Goal: Register for event/course

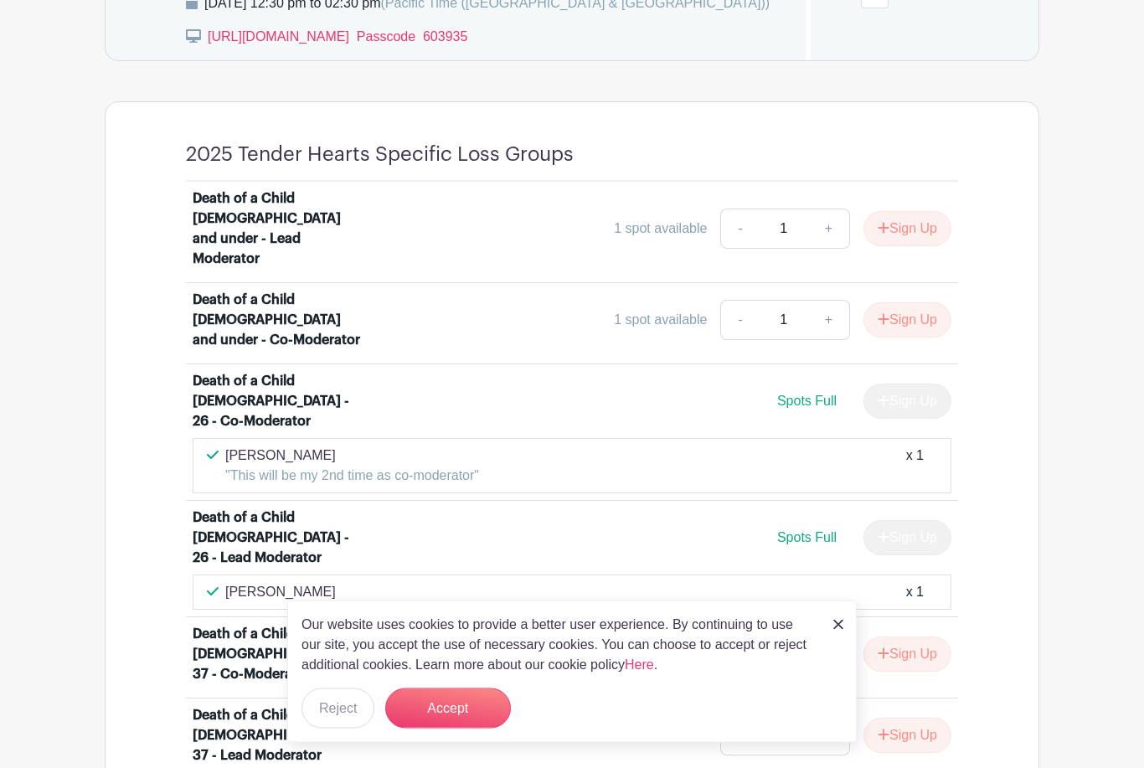
scroll to position [1201, 0]
click at [477, 729] on button "Accept" at bounding box center [448, 708] width 126 height 40
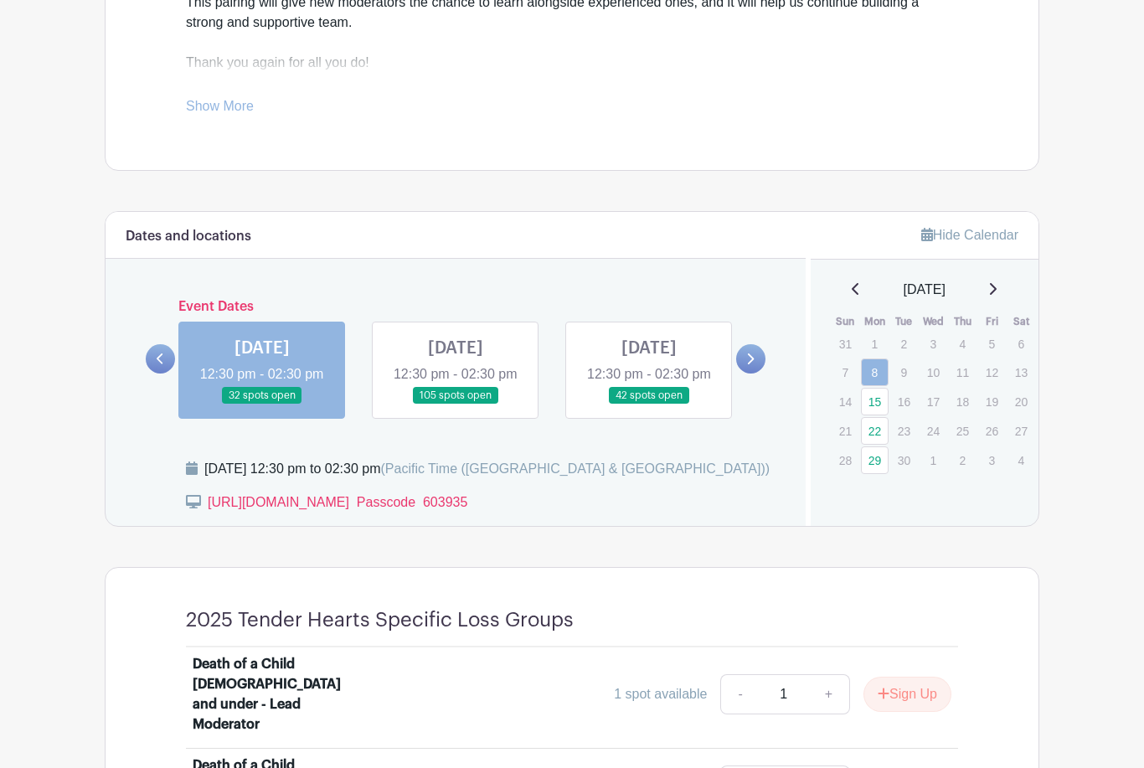
scroll to position [738, 0]
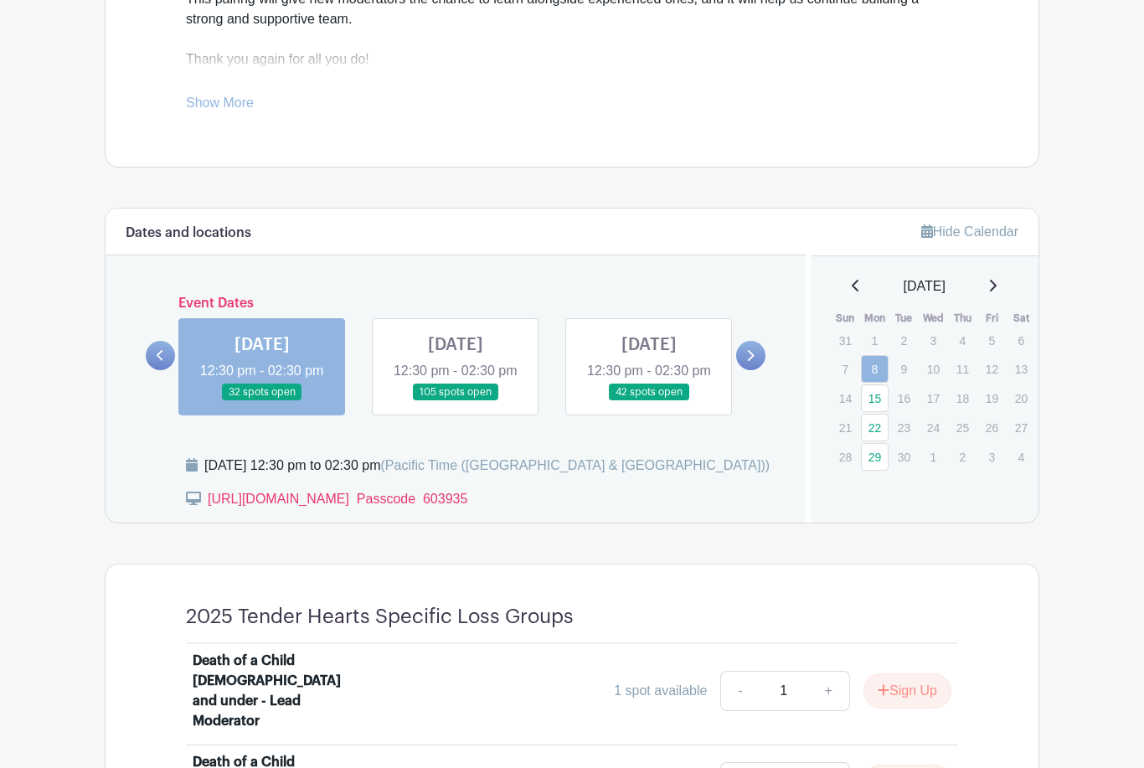
click at [874, 430] on link "22" at bounding box center [875, 428] width 28 height 28
click at [872, 424] on link "22" at bounding box center [875, 428] width 28 height 28
click at [873, 435] on link "22" at bounding box center [875, 428] width 28 height 28
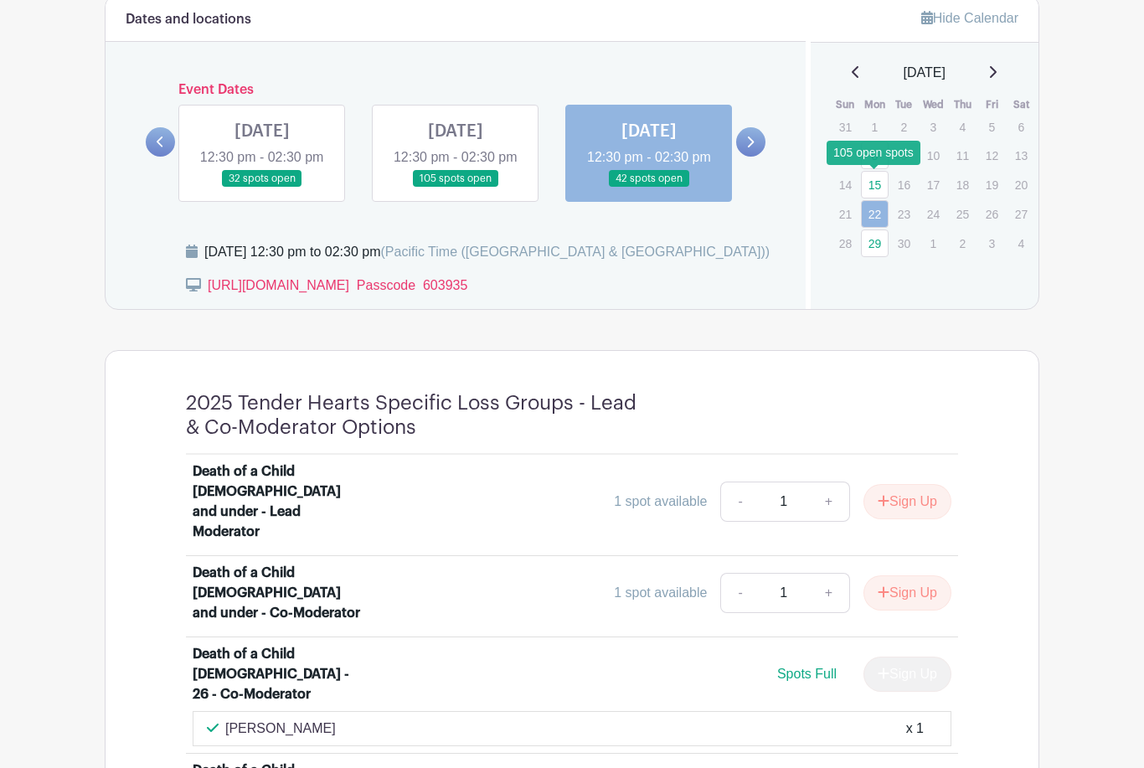
scroll to position [951, 0]
click at [876, 180] on link "15" at bounding box center [875, 185] width 28 height 28
click at [873, 188] on link "15" at bounding box center [875, 185] width 28 height 28
click at [456, 188] on link at bounding box center [456, 188] width 0 height 0
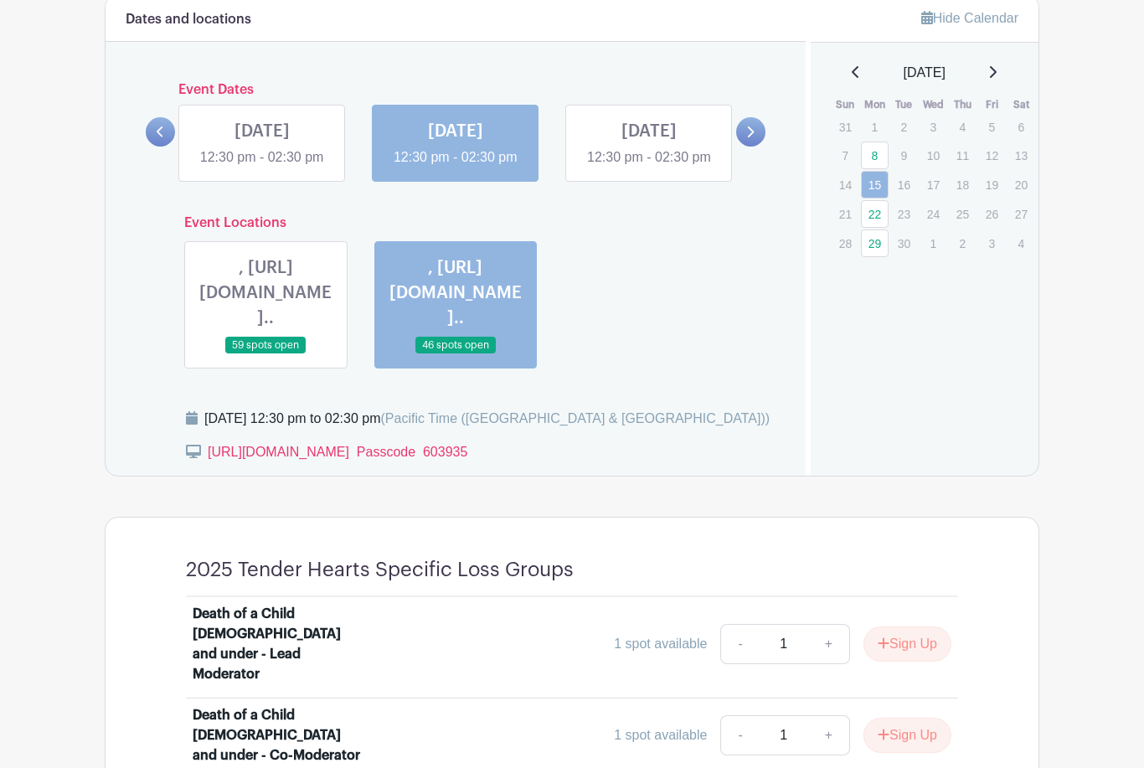
click at [456, 167] on link at bounding box center [456, 167] width 0 height 0
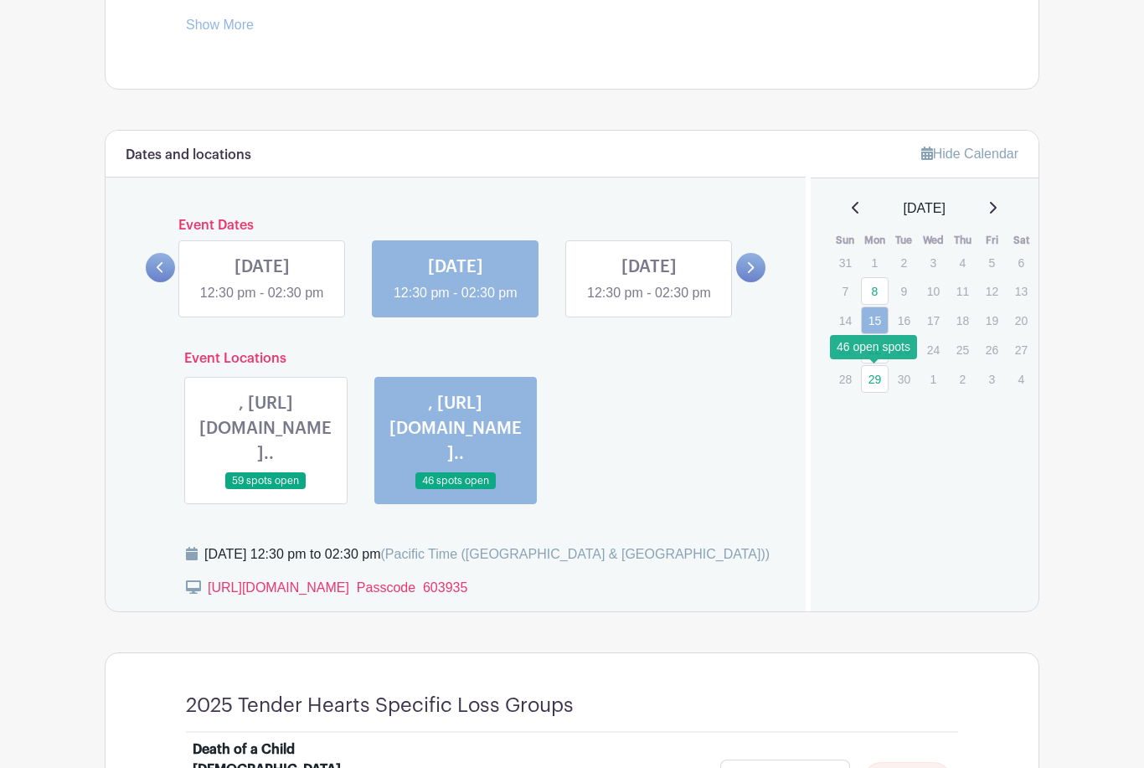
scroll to position [816, 0]
click at [873, 382] on link "29" at bounding box center [875, 379] width 28 height 28
click at [878, 379] on link "29" at bounding box center [875, 379] width 28 height 28
click at [745, 276] on link at bounding box center [750, 267] width 29 height 29
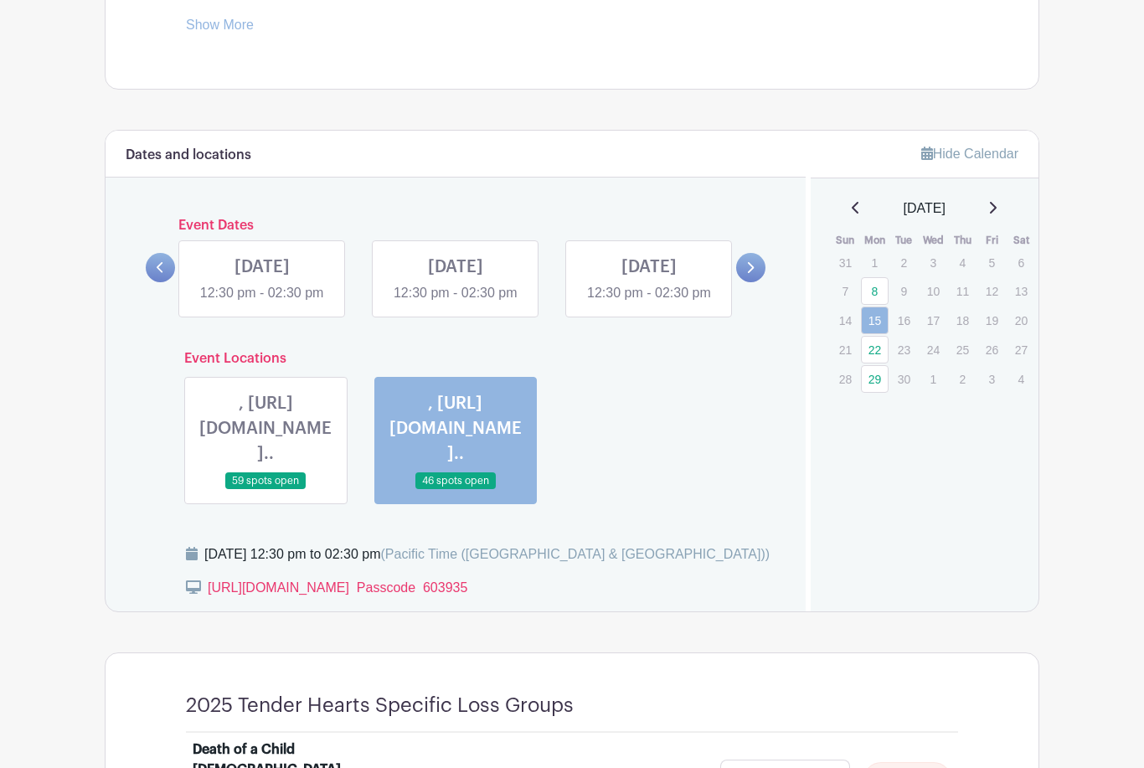
click at [262, 303] on link at bounding box center [262, 303] width 0 height 0
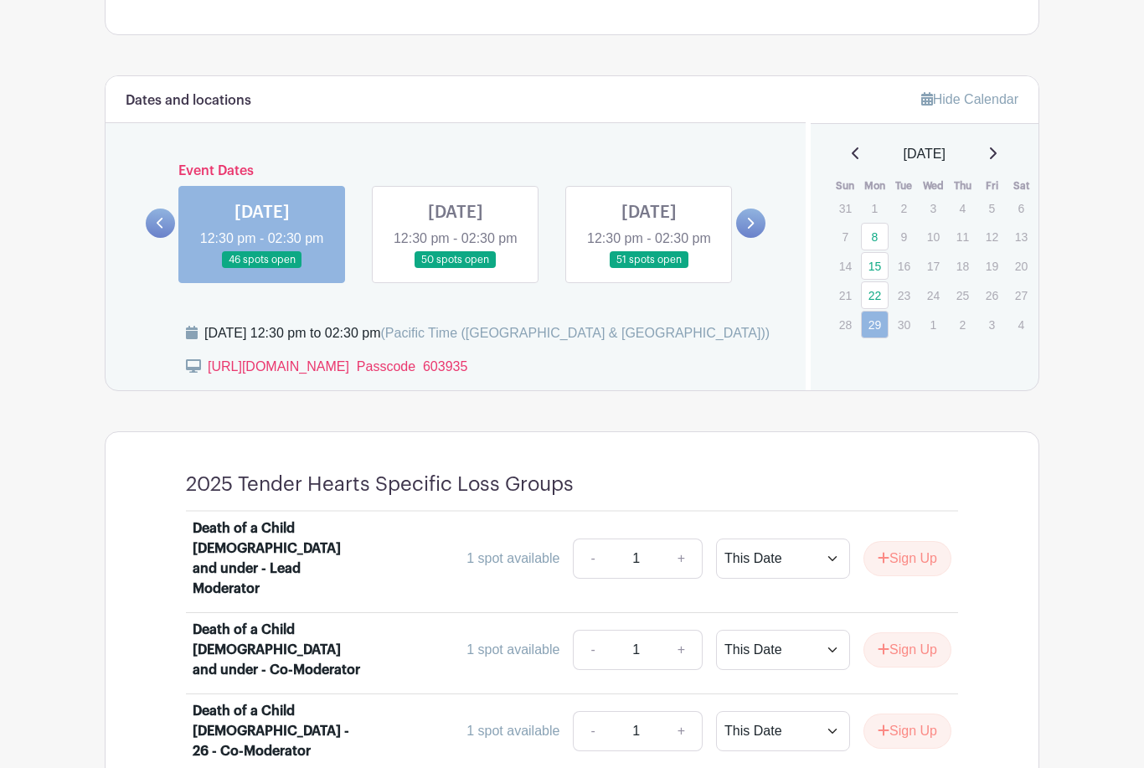
scroll to position [870, 0]
click at [456, 269] on link at bounding box center [456, 269] width 0 height 0
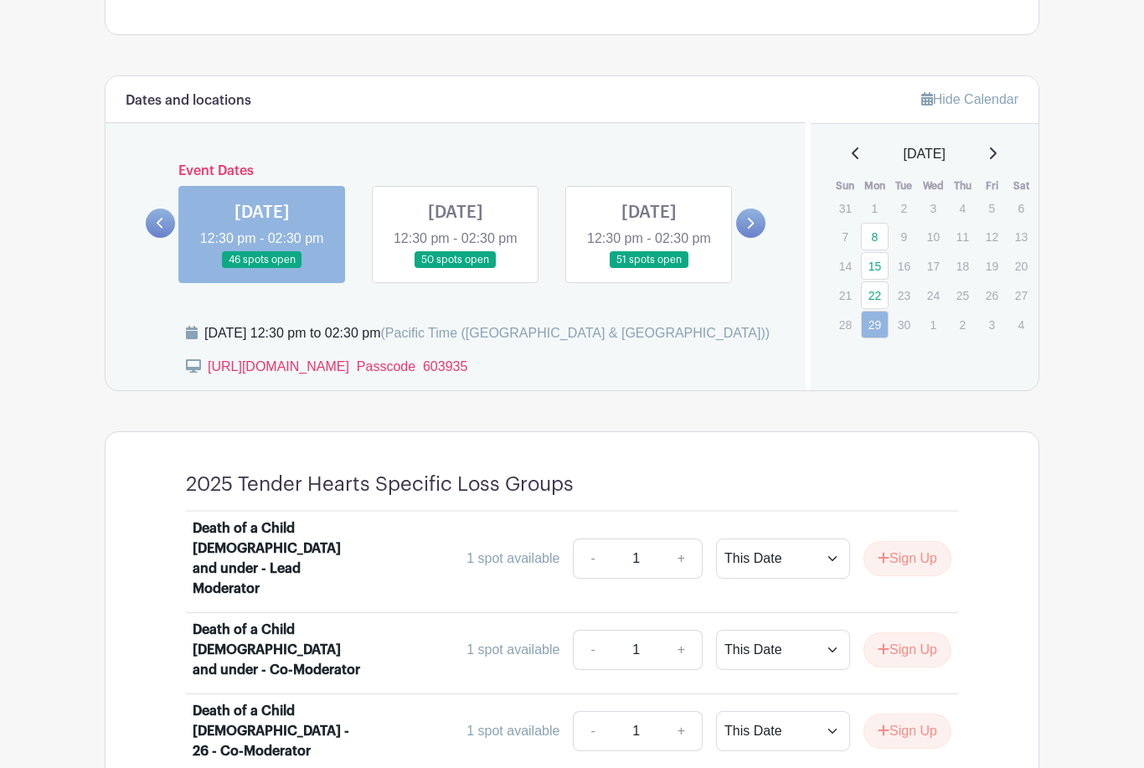
click at [456, 269] on link at bounding box center [456, 269] width 0 height 0
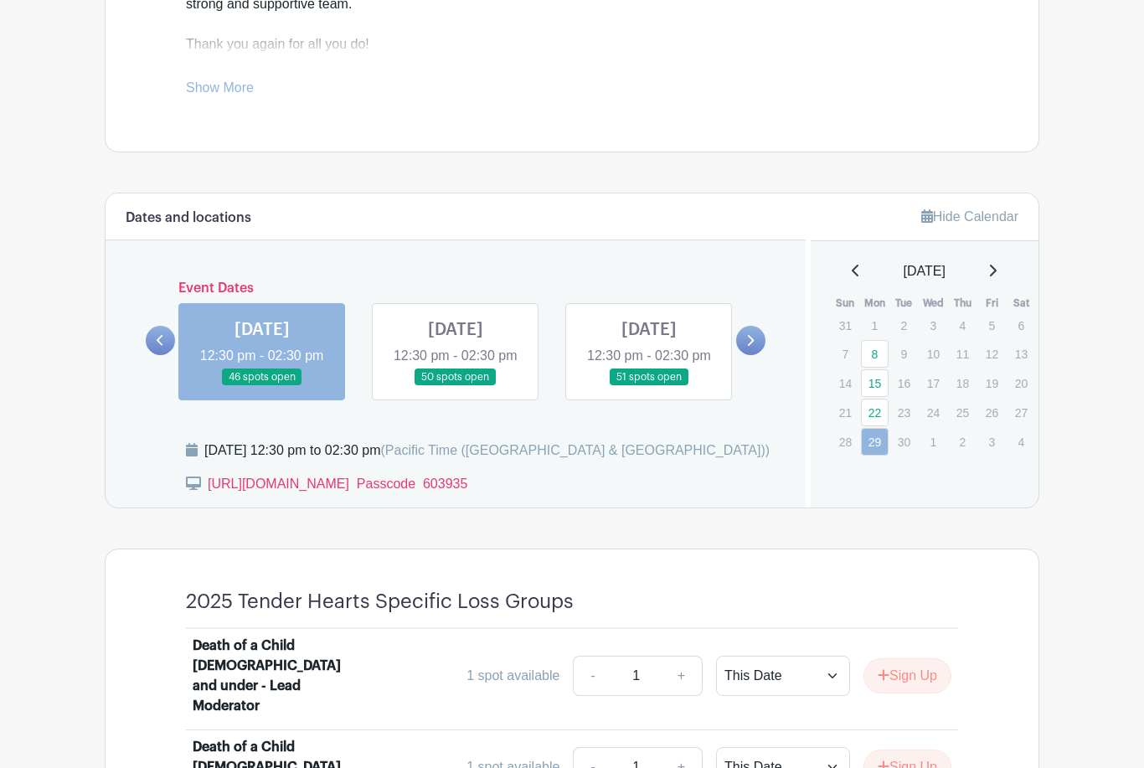
scroll to position [752, 0]
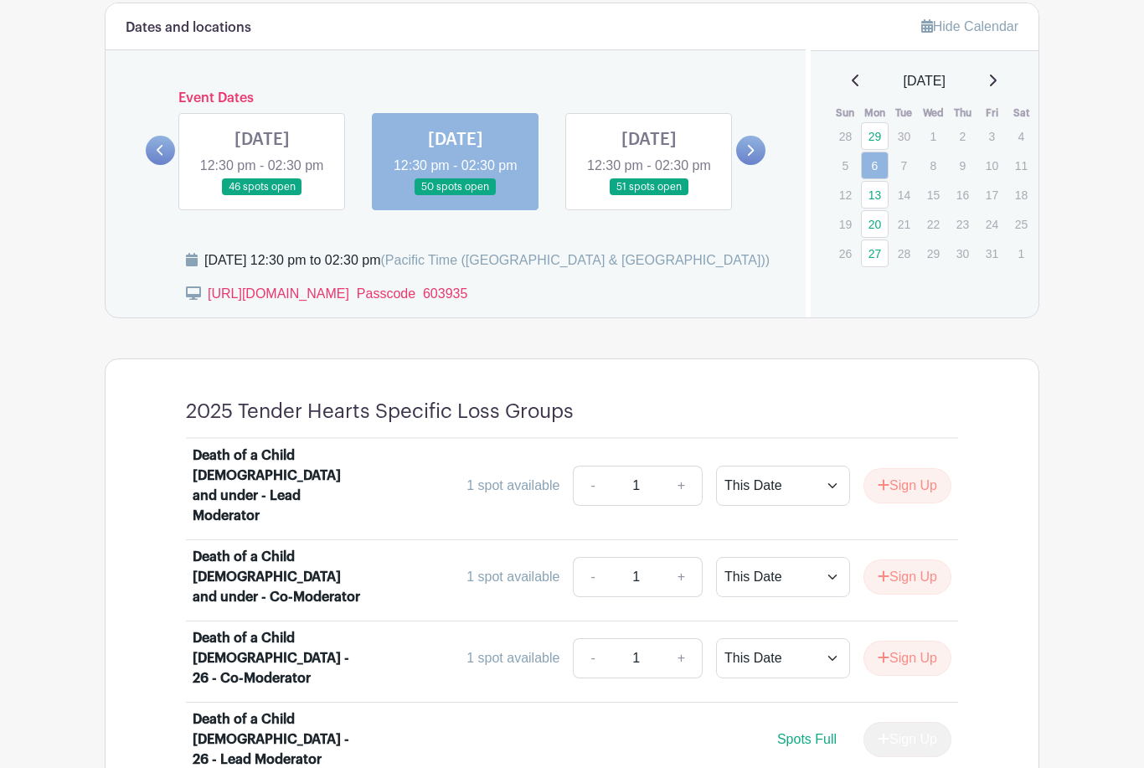
scroll to position [940, 0]
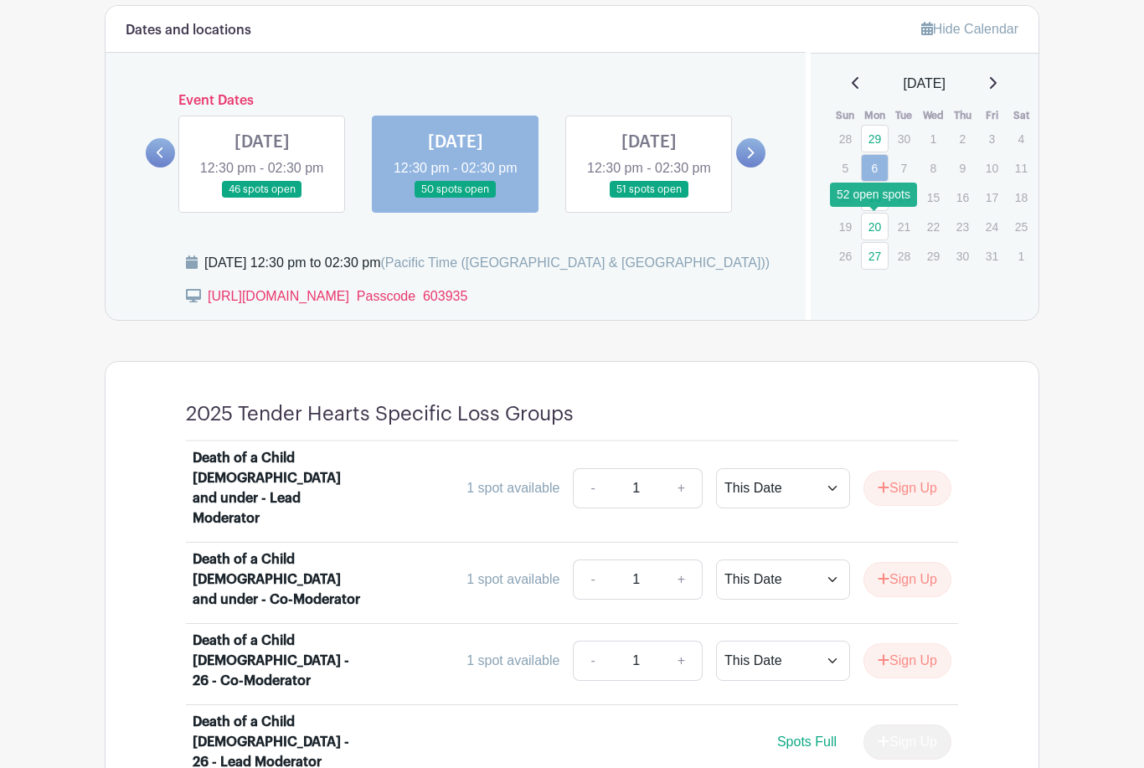
click at [862, 225] on link "20" at bounding box center [875, 227] width 28 height 28
click at [873, 222] on link "20" at bounding box center [875, 227] width 28 height 28
click at [875, 229] on link "20" at bounding box center [875, 227] width 28 height 28
click at [876, 220] on link "20" at bounding box center [875, 227] width 28 height 28
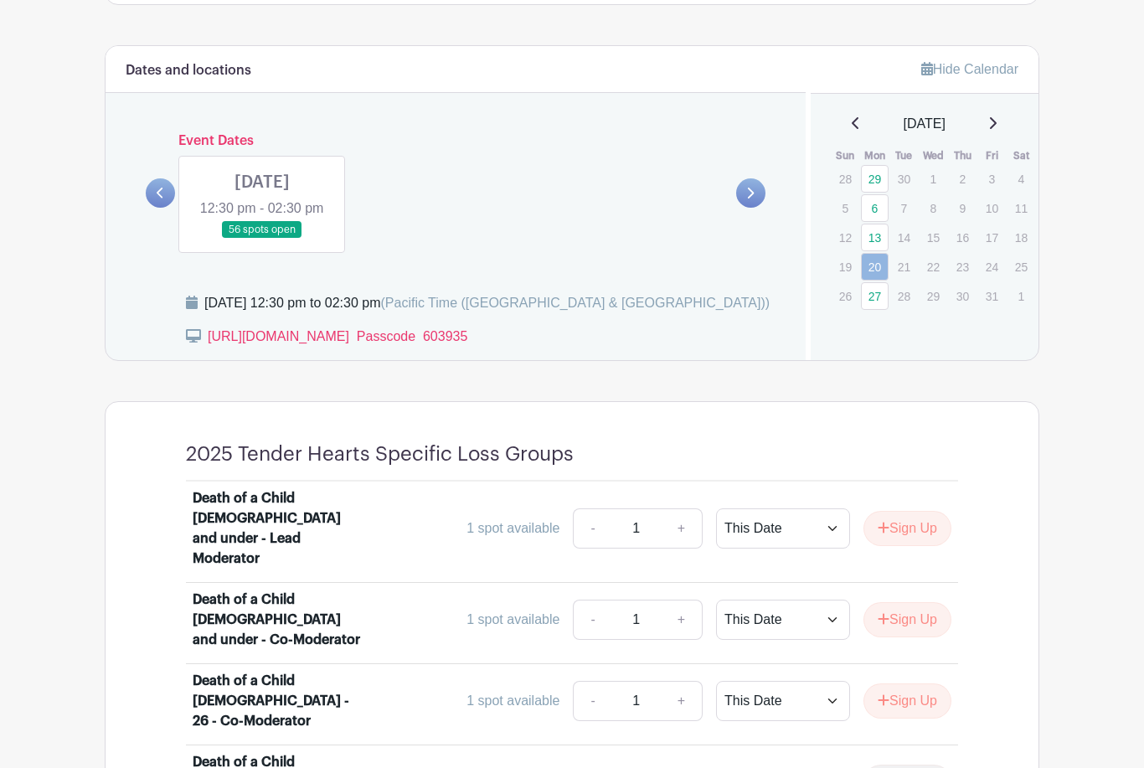
scroll to position [899, 0]
click at [262, 240] on link at bounding box center [262, 240] width 0 height 0
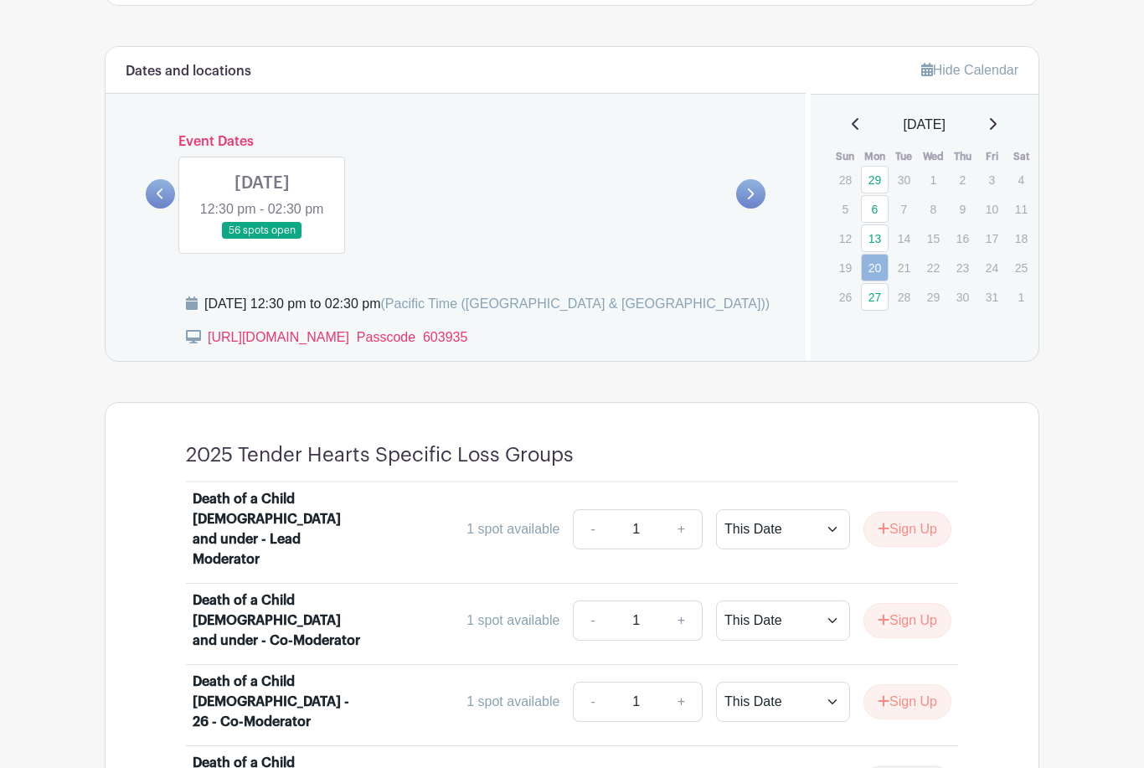
click at [262, 240] on link at bounding box center [262, 240] width 0 height 0
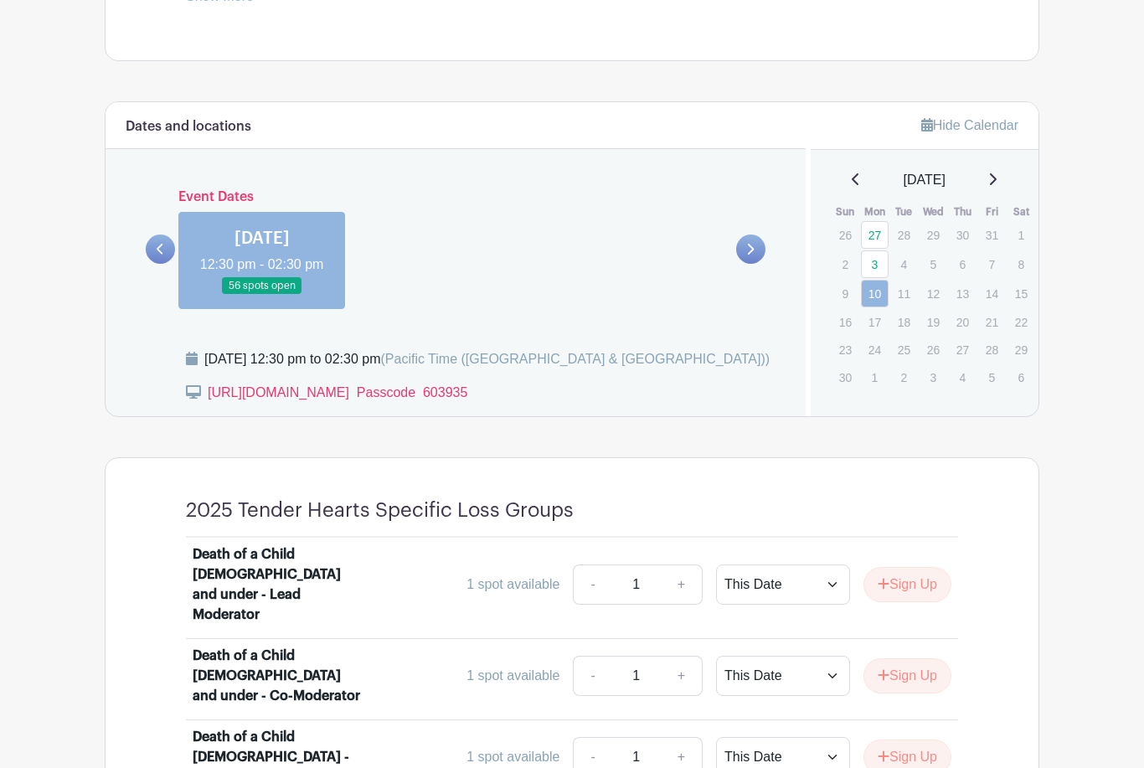
click at [262, 295] on link at bounding box center [262, 295] width 0 height 0
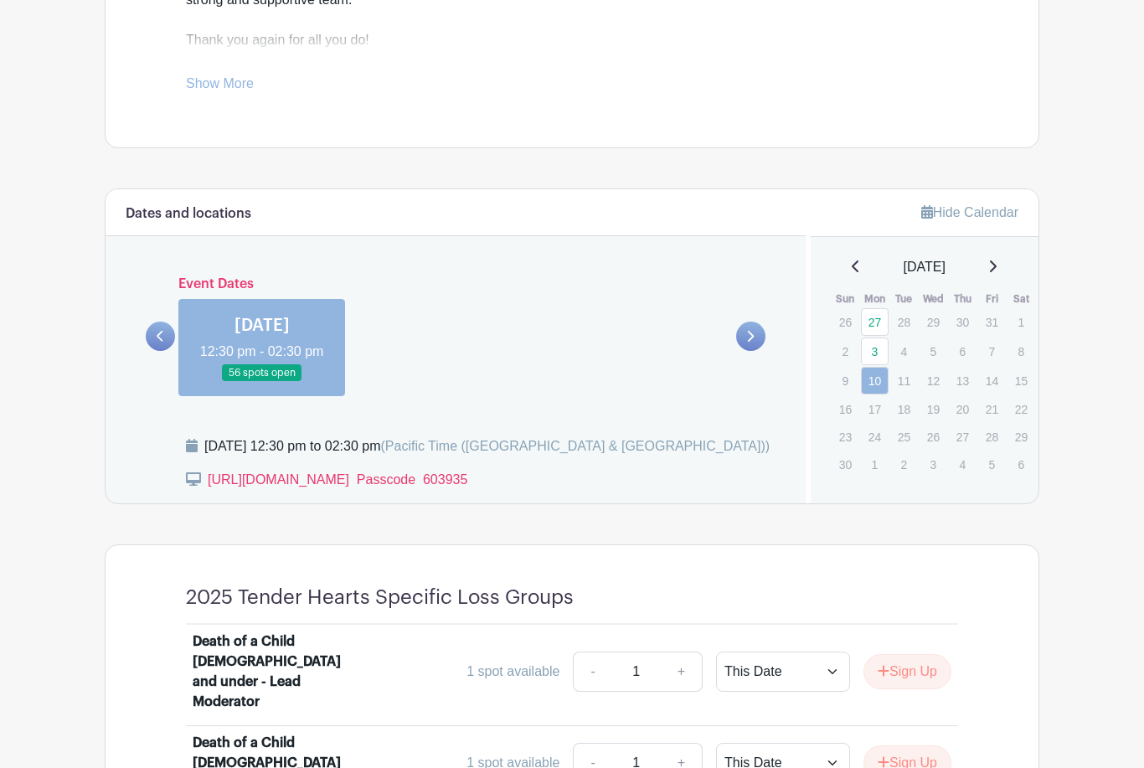
scroll to position [755, 0]
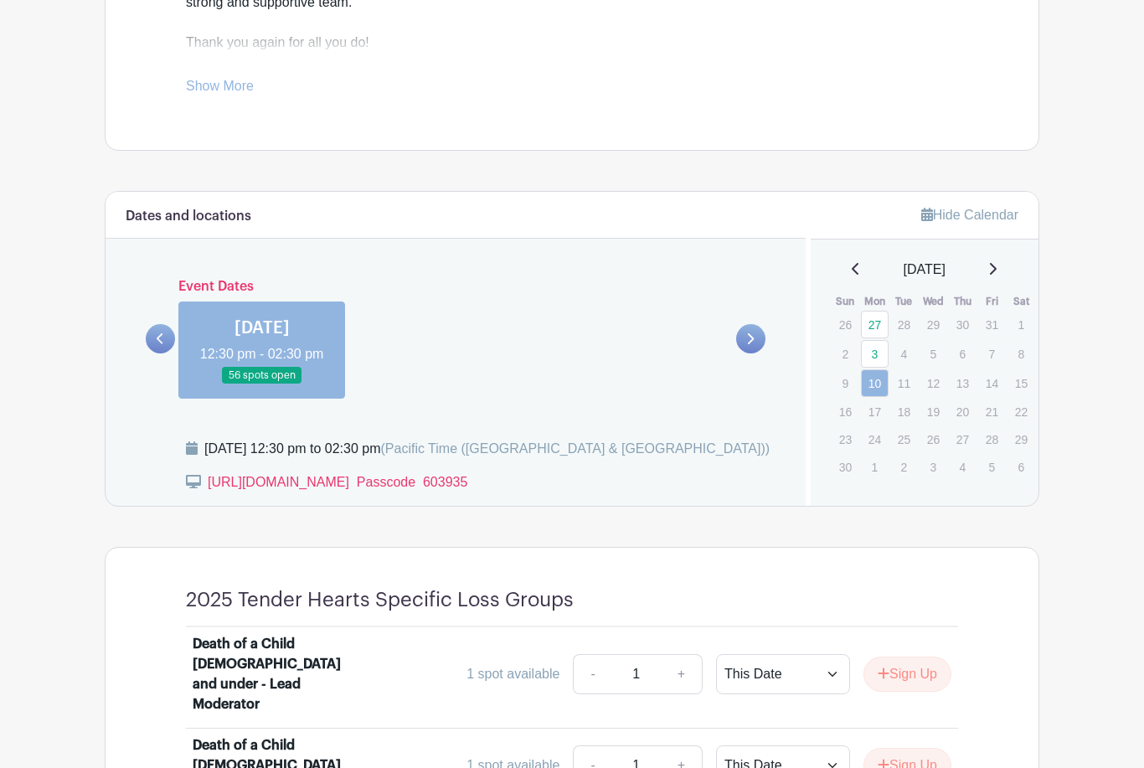
click at [157, 345] on icon at bounding box center [161, 338] width 8 height 13
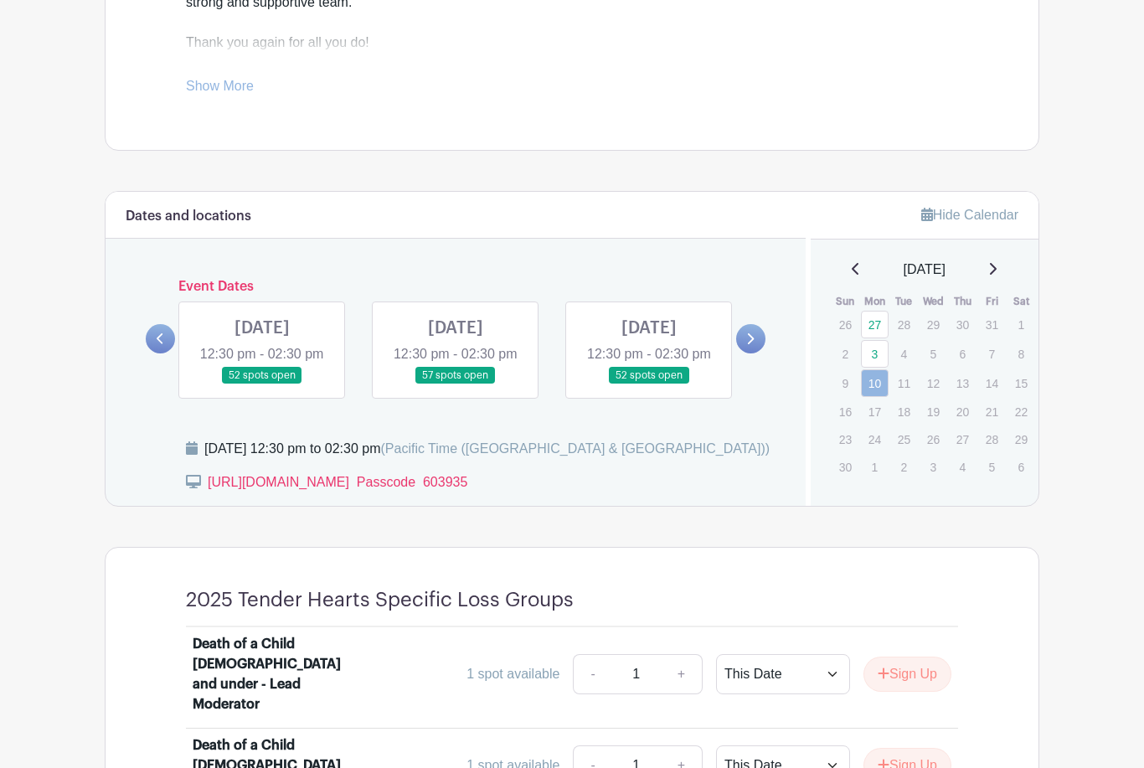
click at [852, 274] on icon at bounding box center [856, 268] width 8 height 13
click at [852, 268] on icon at bounding box center [855, 269] width 7 height 12
click at [151, 349] on link at bounding box center [160, 338] width 29 height 29
click at [157, 345] on icon at bounding box center [161, 338] width 8 height 13
click at [742, 351] on link at bounding box center [750, 338] width 29 height 29
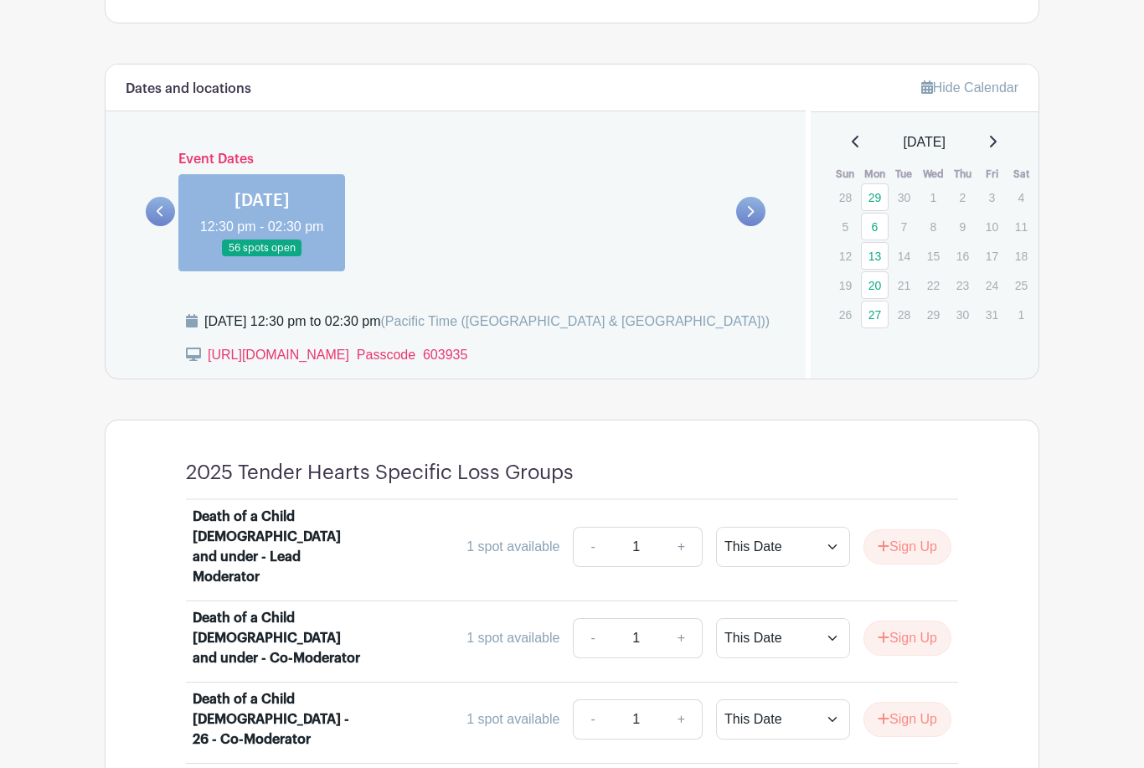
scroll to position [882, 0]
click at [997, 142] on icon at bounding box center [992, 141] width 8 height 13
click at [164, 226] on link at bounding box center [160, 211] width 29 height 29
click at [158, 218] on icon at bounding box center [161, 211] width 8 height 13
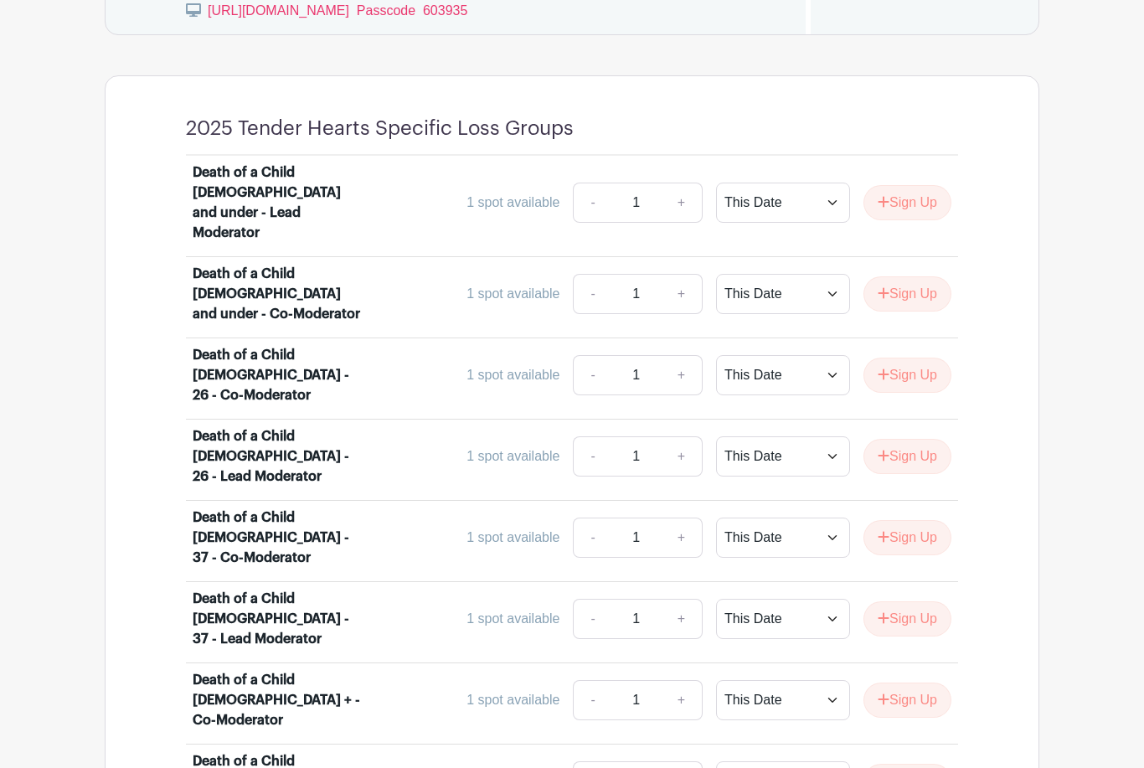
scroll to position [1225, 0]
click at [917, 440] on button "Sign Up" at bounding box center [907, 457] width 88 height 35
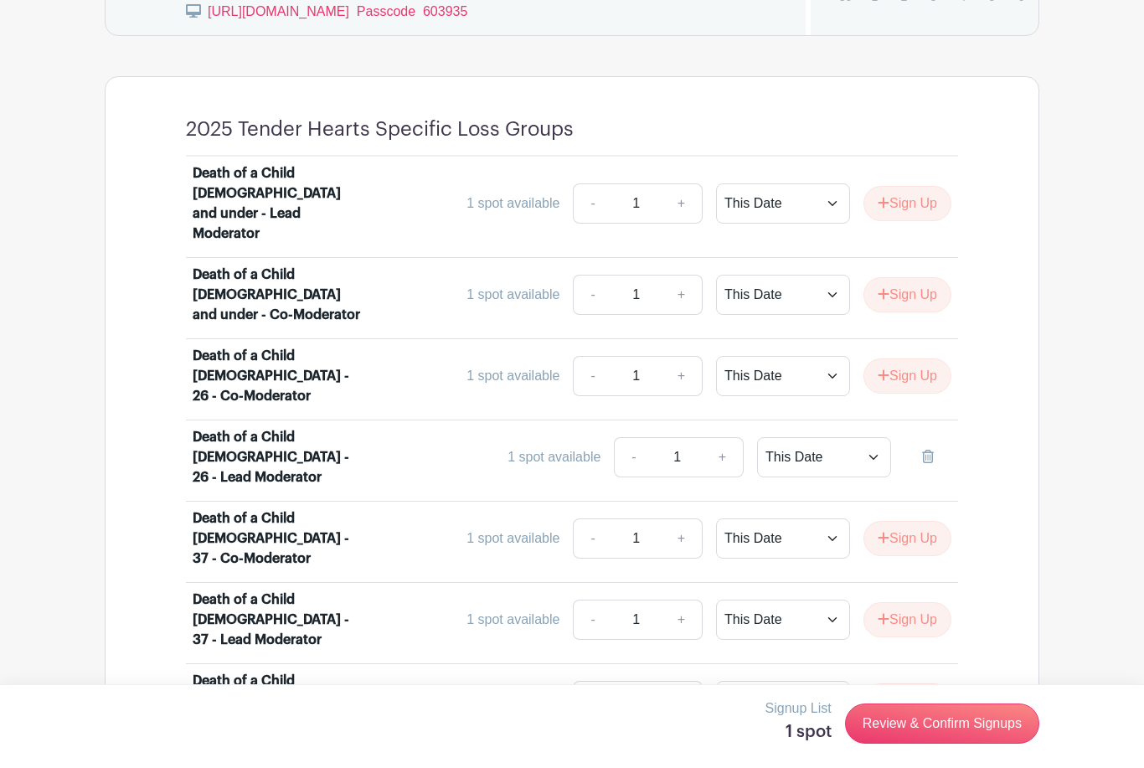
click at [935, 718] on link "Review & Confirm Signups" at bounding box center [942, 723] width 194 height 40
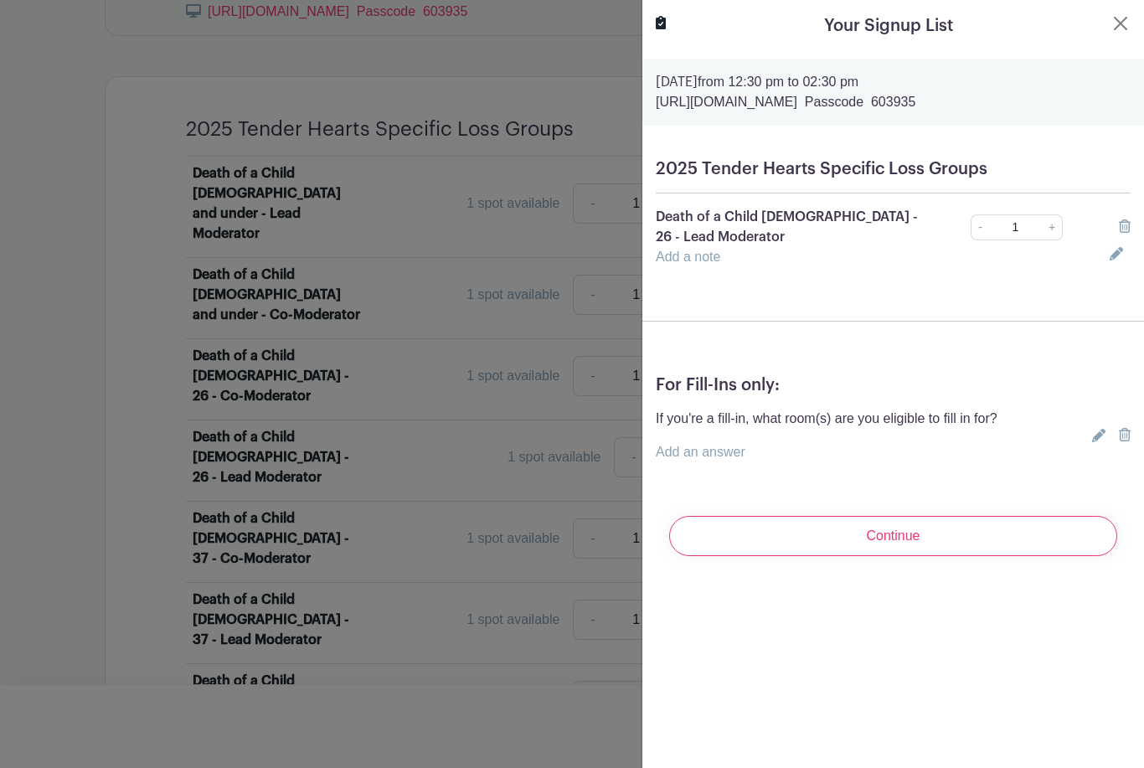
click at [890, 516] on input "Continue" at bounding box center [893, 536] width 448 height 40
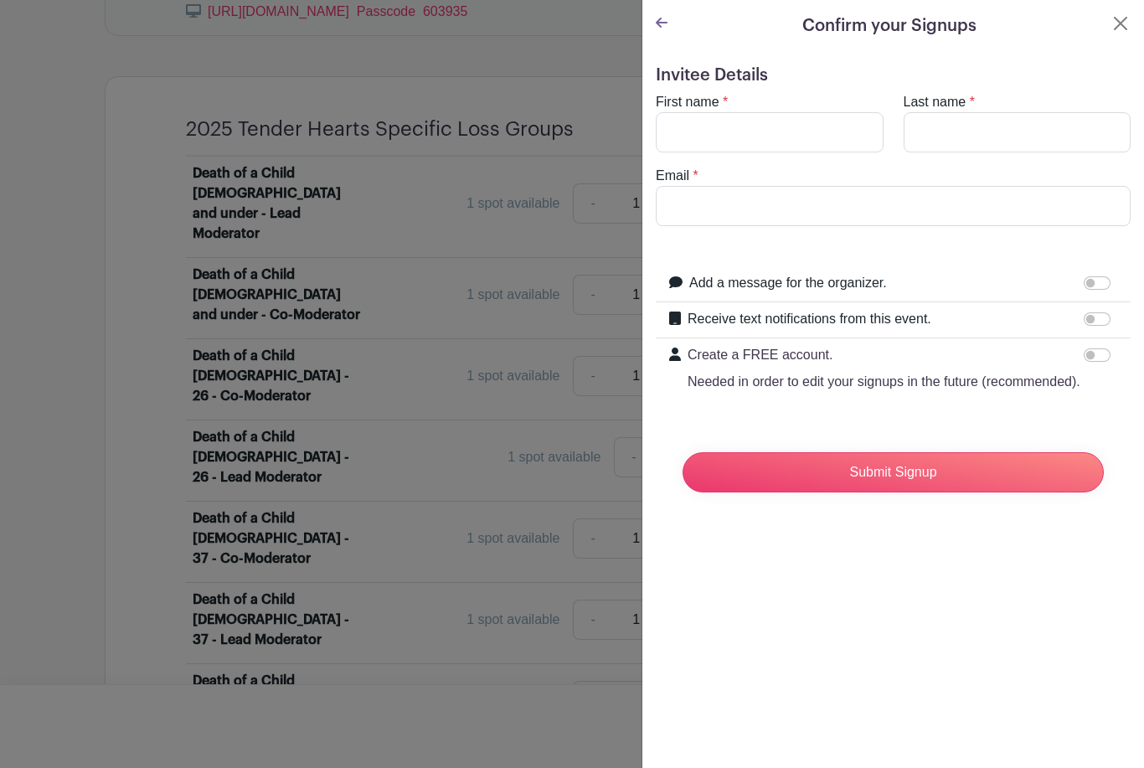
click at [657, 30] on link at bounding box center [662, 23] width 12 height 14
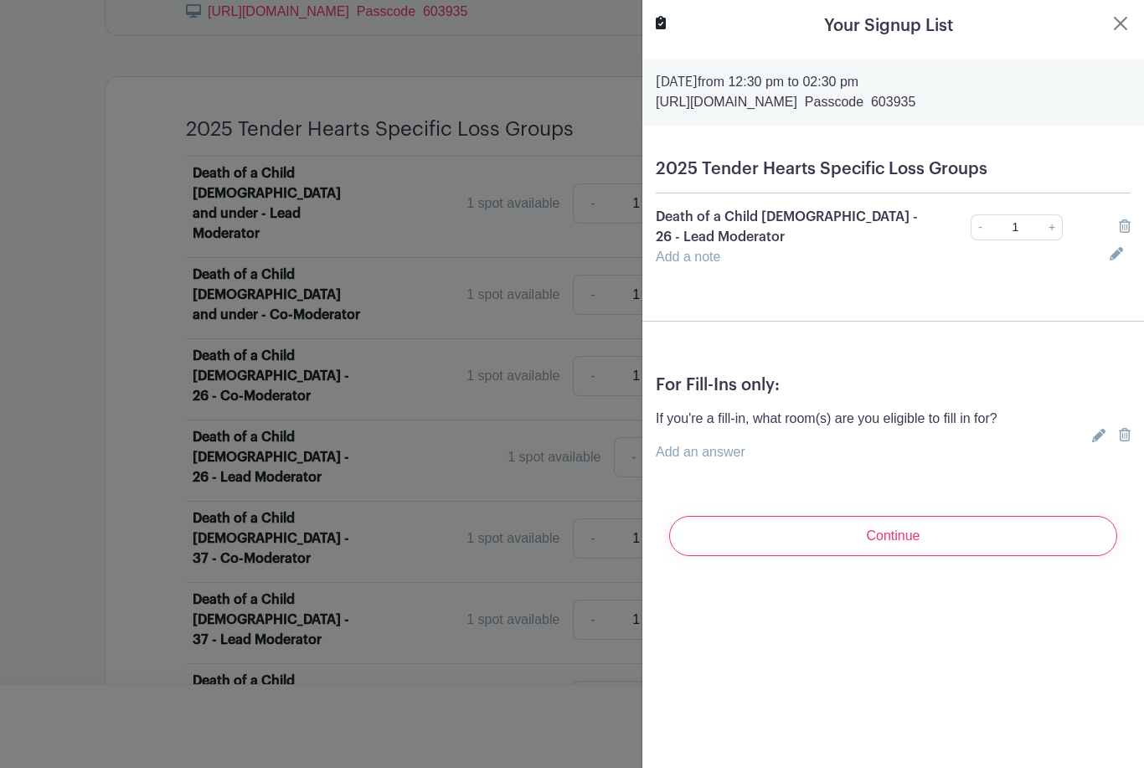
click at [1120, 26] on button "Close" at bounding box center [1121, 23] width 20 height 20
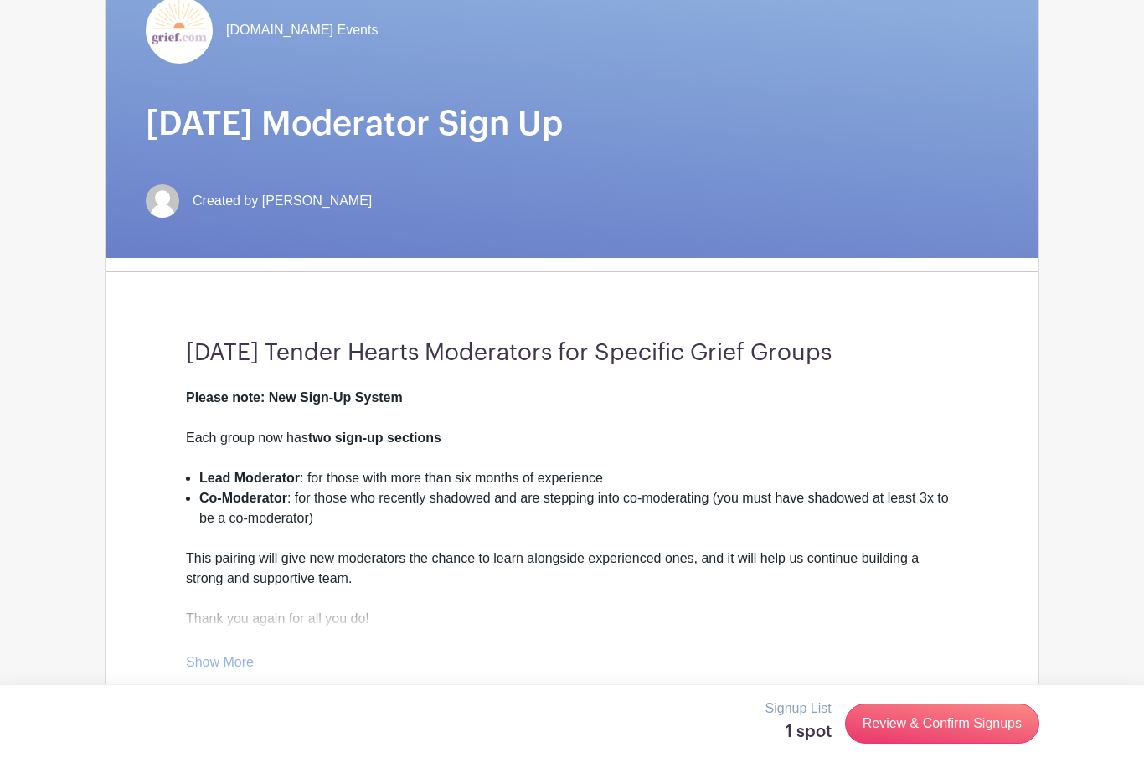
scroll to position [0, 0]
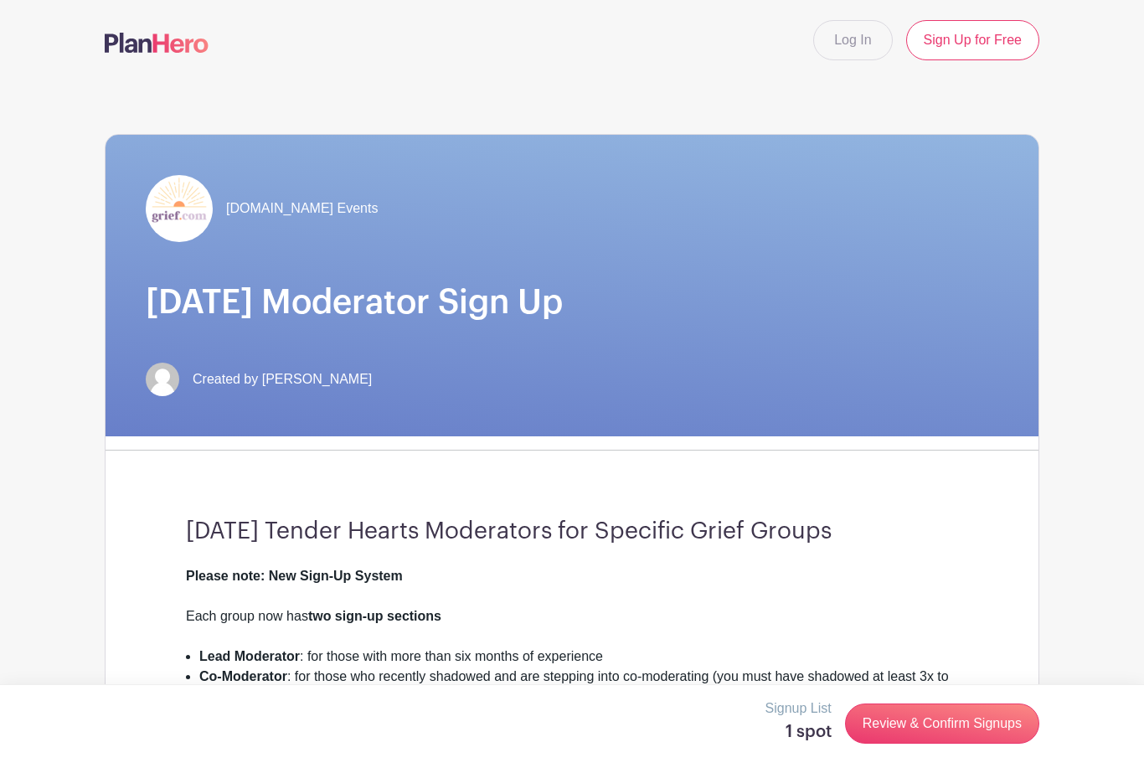
click at [855, 37] on link "Log In" at bounding box center [852, 40] width 79 height 40
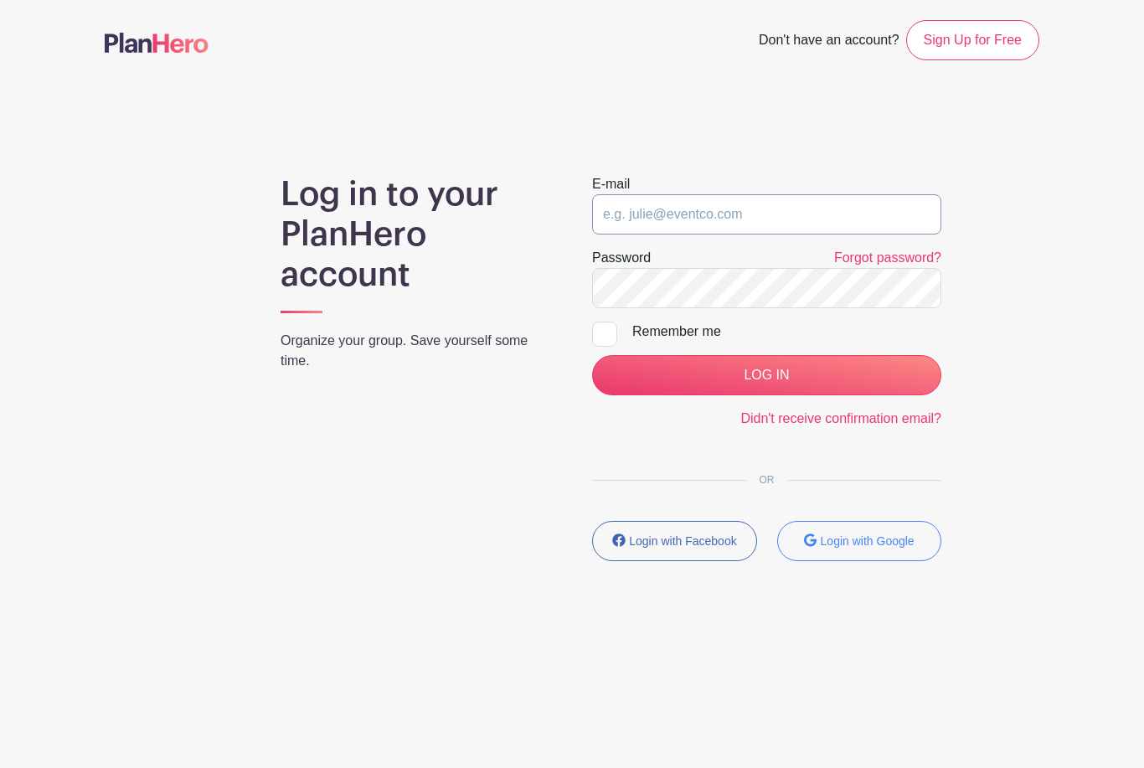
click at [759, 224] on input "email" at bounding box center [766, 214] width 349 height 40
type input "[EMAIL_ADDRESS][DOMAIN_NAME]"
click at [766, 375] on input "LOG IN" at bounding box center [766, 375] width 349 height 40
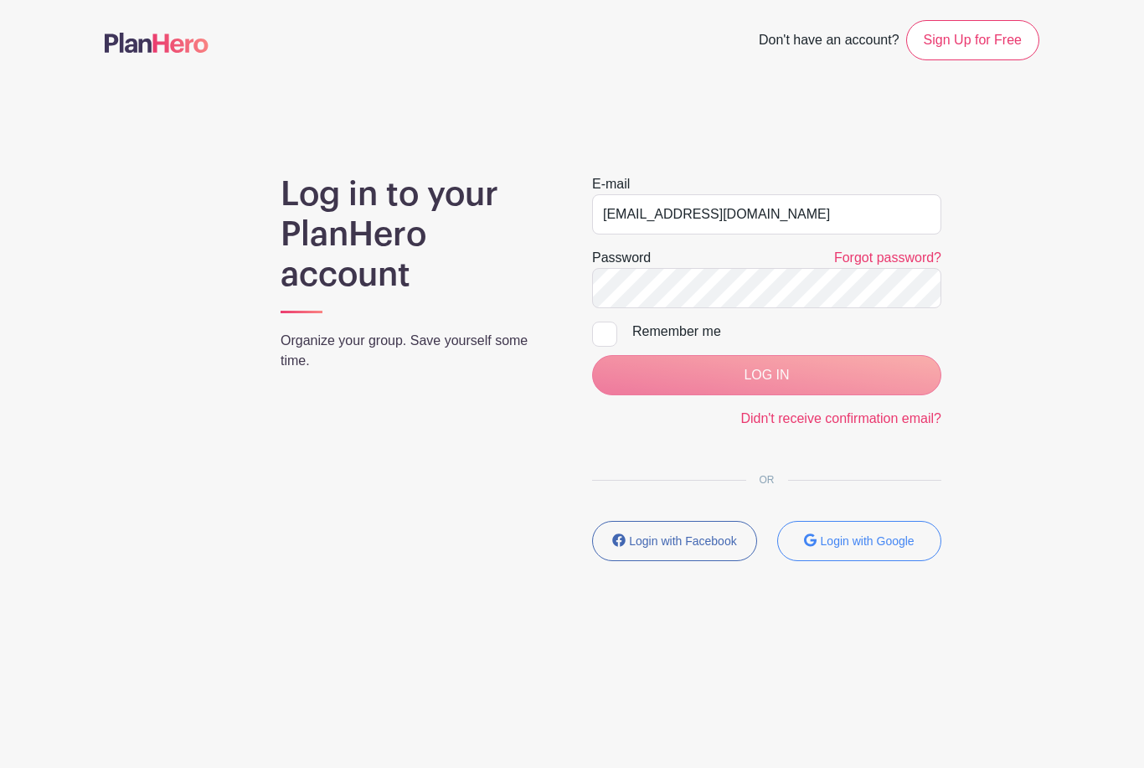
click at [603, 328] on input "Remember me" at bounding box center [597, 327] width 11 height 11
click at [603, 325] on input "Remember me" at bounding box center [597, 327] width 11 height 11
checkbox input "false"
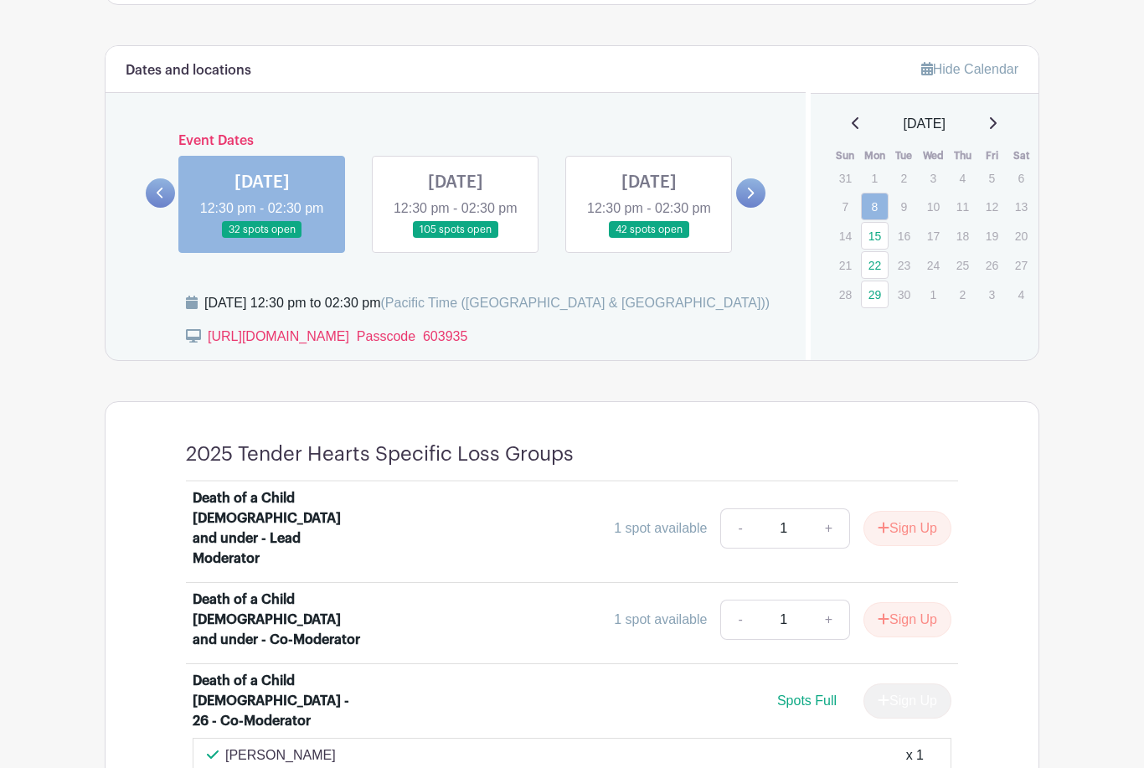
scroll to position [880, 0]
click at [997, 115] on link at bounding box center [992, 124] width 8 height 20
click at [997, 117] on icon at bounding box center [992, 122] width 8 height 13
click at [739, 208] on link at bounding box center [750, 192] width 29 height 29
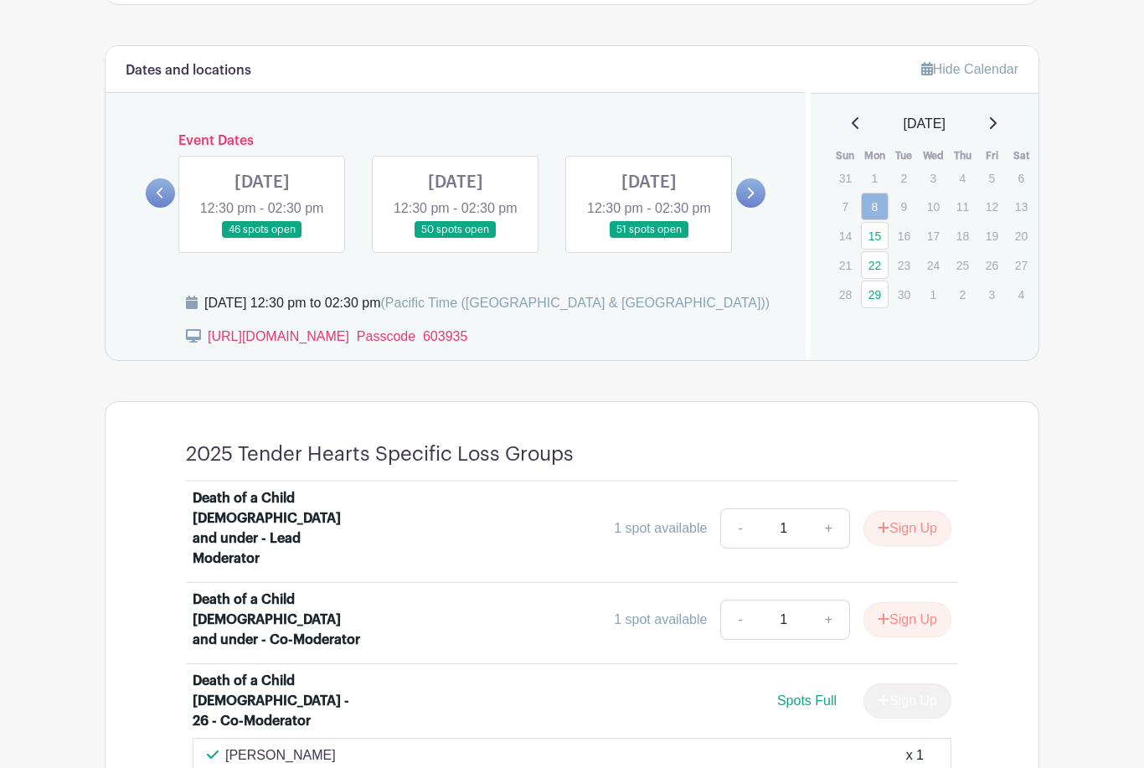
click at [744, 208] on link at bounding box center [750, 192] width 29 height 29
click at [750, 199] on icon at bounding box center [750, 193] width 8 height 13
click at [751, 199] on icon at bounding box center [750, 193] width 8 height 13
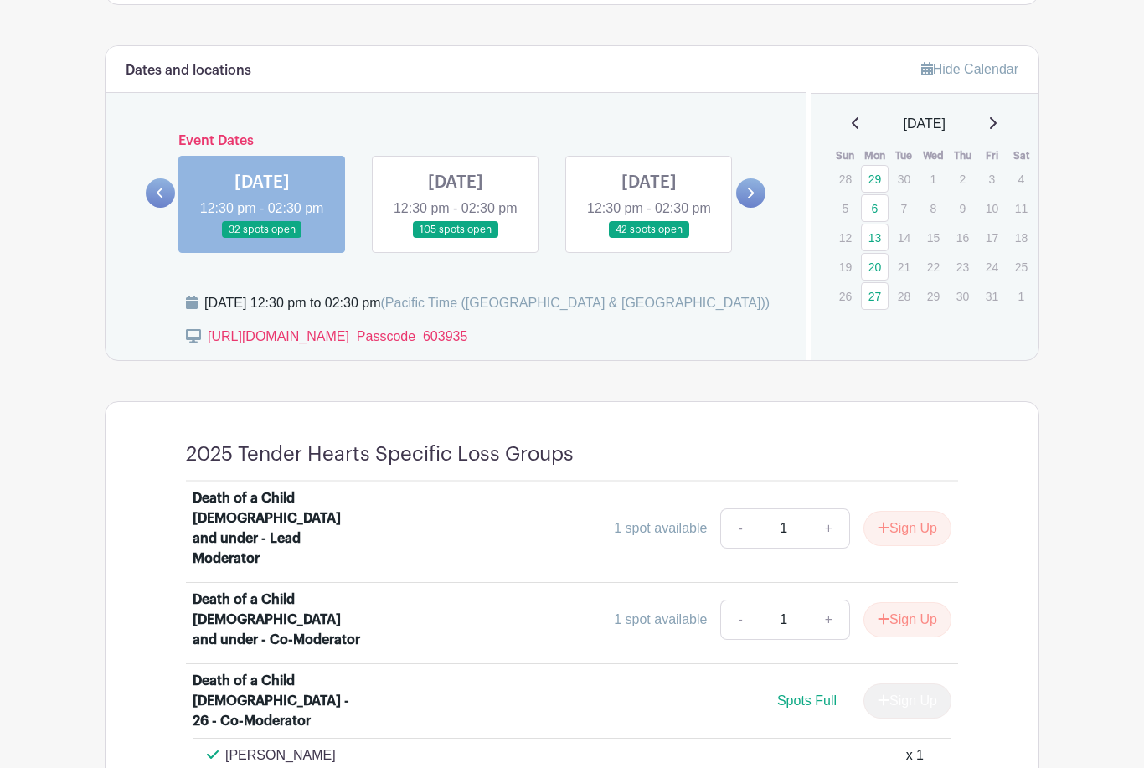
click at [747, 199] on icon at bounding box center [750, 193] width 8 height 13
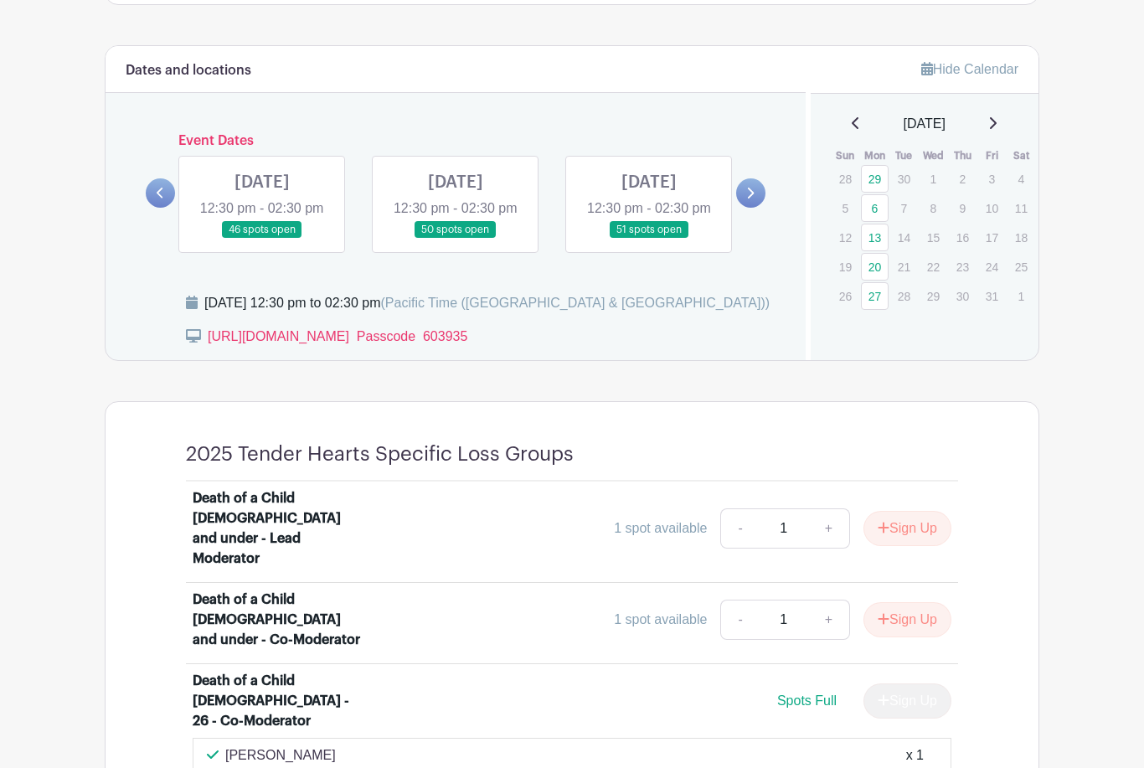
click at [751, 198] on icon at bounding box center [751, 193] width 7 height 11
click at [757, 204] on link at bounding box center [750, 192] width 29 height 29
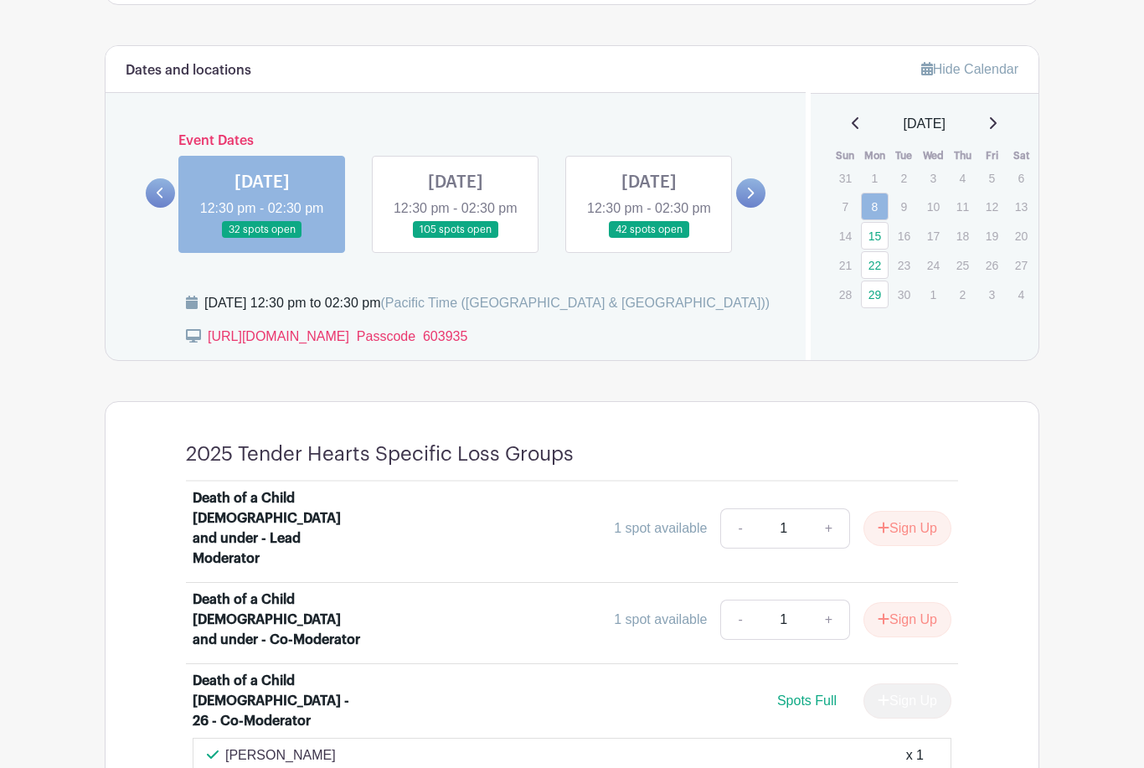
click at [262, 239] on link at bounding box center [262, 239] width 0 height 0
click at [997, 117] on icon at bounding box center [992, 122] width 8 height 13
click at [755, 208] on link at bounding box center [750, 192] width 29 height 29
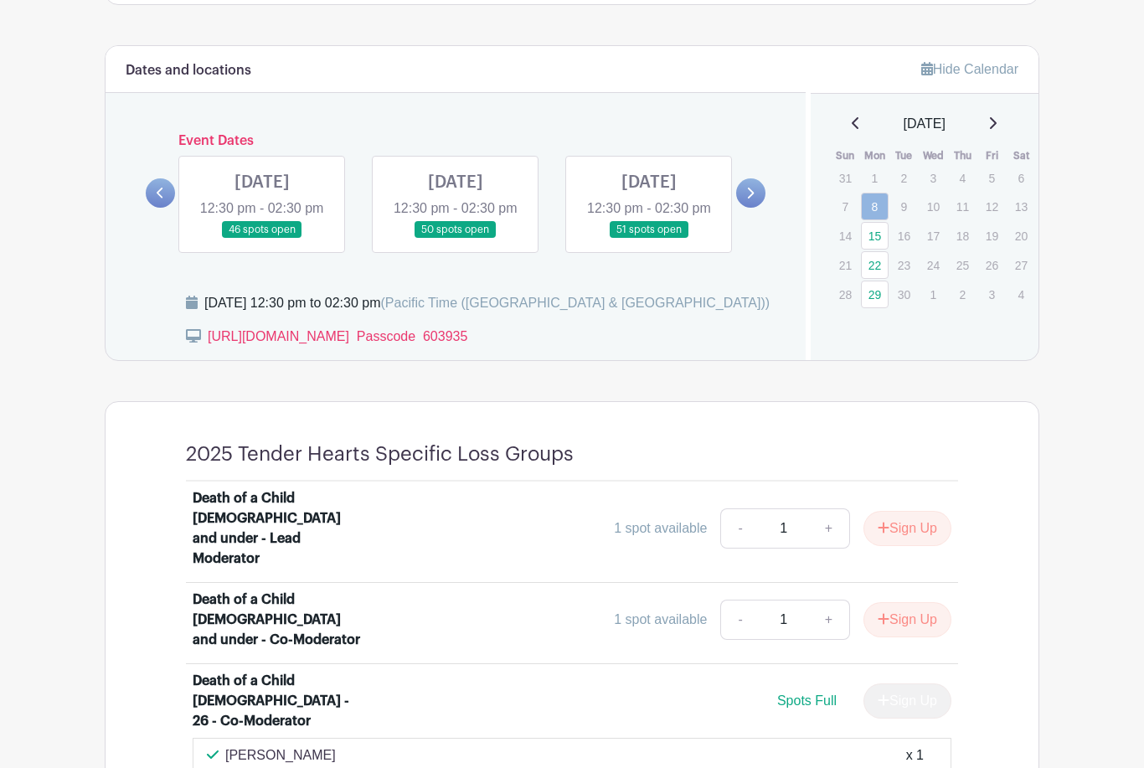
click at [649, 239] on link at bounding box center [649, 239] width 0 height 0
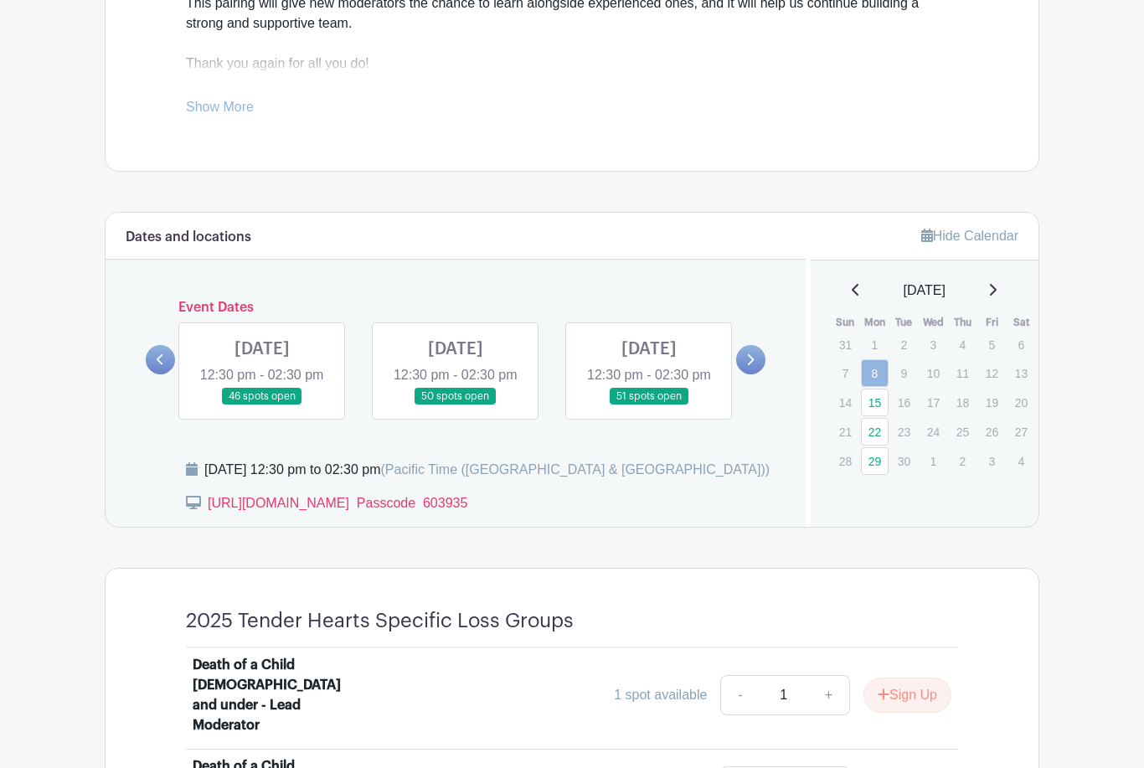
scroll to position [713, 0]
click at [649, 406] on link at bounding box center [649, 406] width 0 height 0
click at [755, 374] on link at bounding box center [750, 360] width 29 height 29
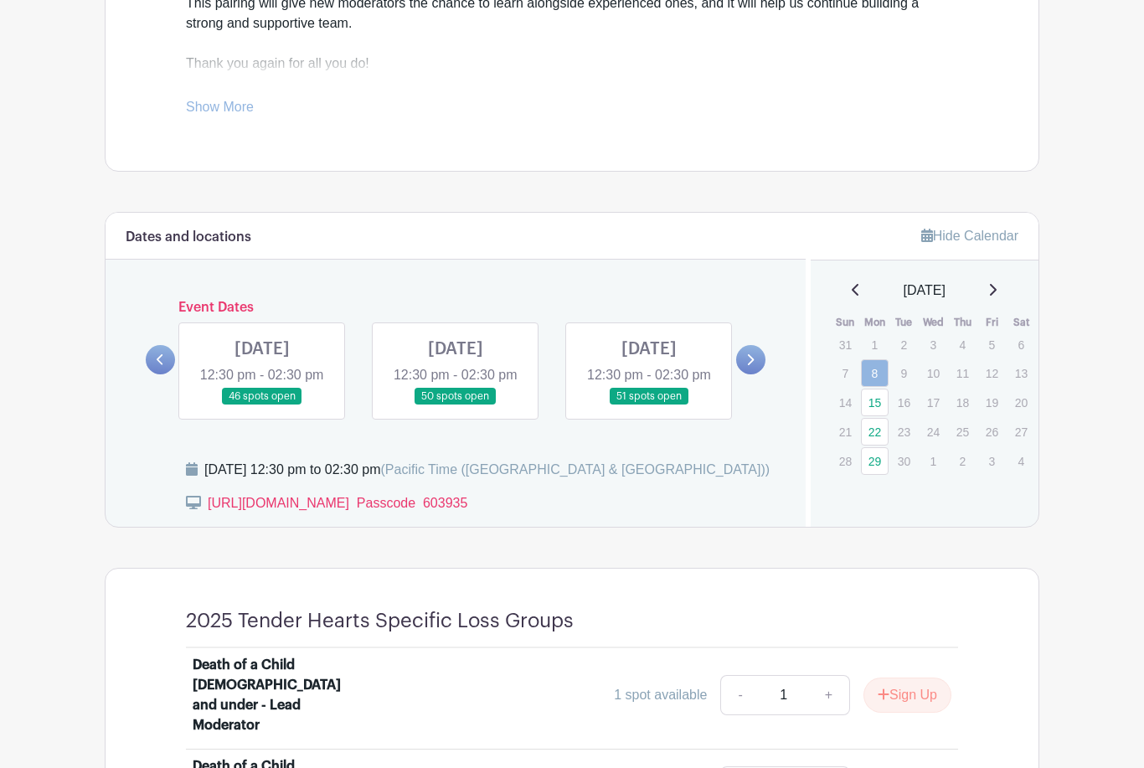
scroll to position [714, 0]
click at [760, 361] on link at bounding box center [750, 359] width 29 height 29
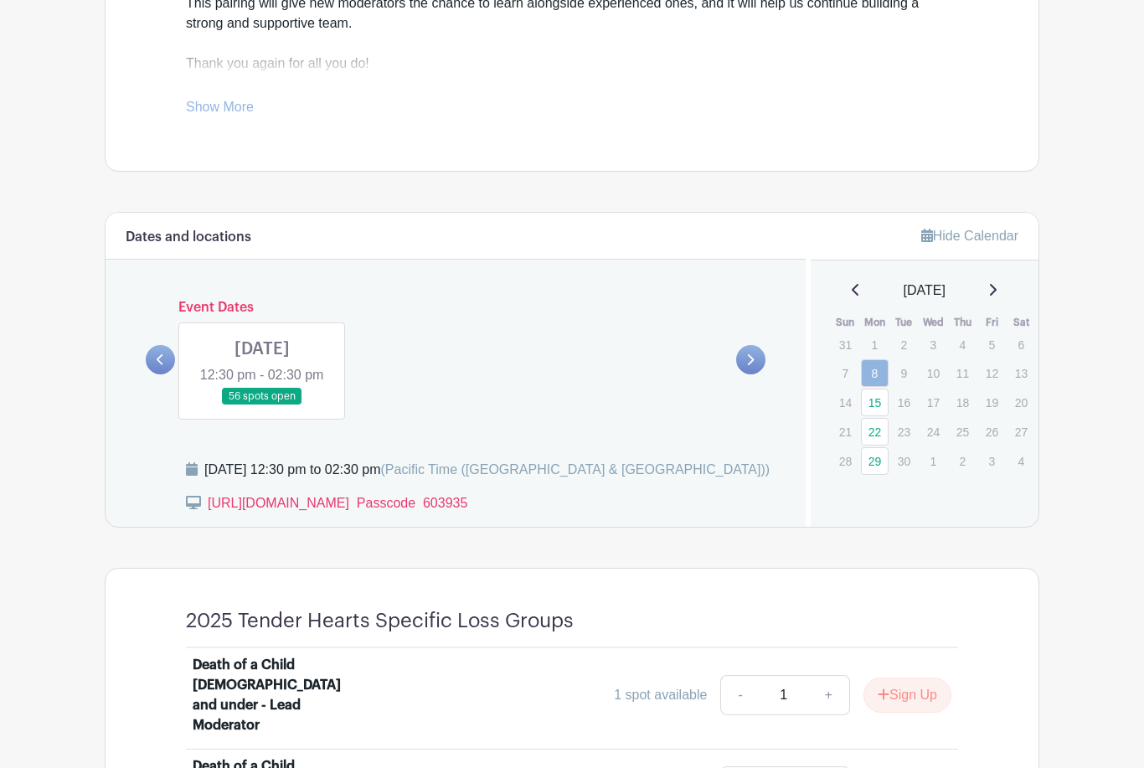
click at [262, 405] on link at bounding box center [262, 405] width 0 height 0
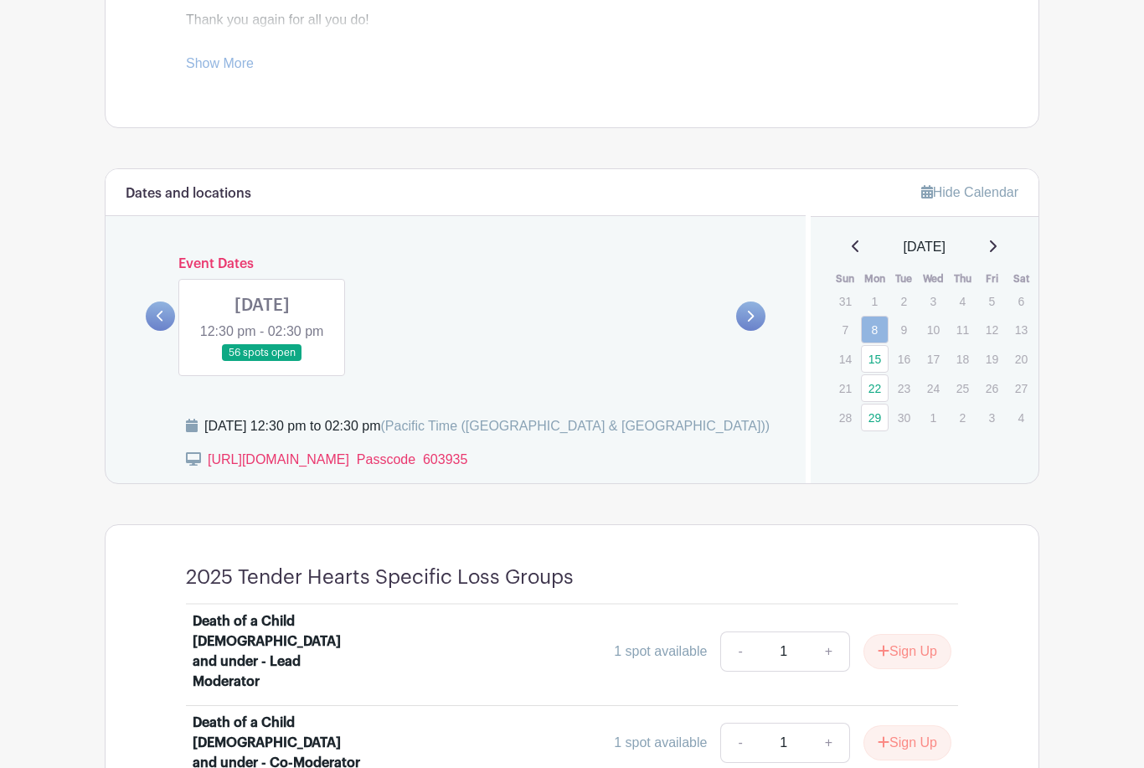
scroll to position [756, 0]
click at [262, 363] on link at bounding box center [262, 363] width 0 height 0
click at [993, 244] on div "[DATE]" at bounding box center [925, 248] width 188 height 20
click at [754, 323] on icon at bounding box center [750, 317] width 8 height 13
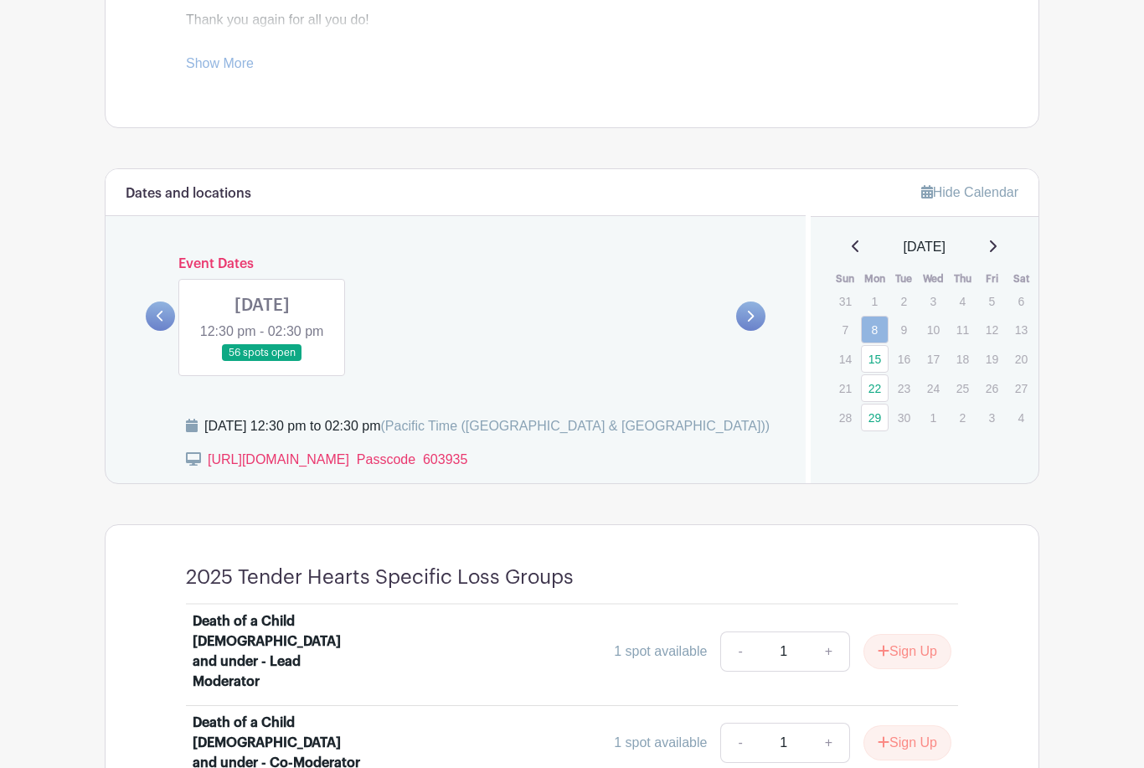
click at [262, 363] on link at bounding box center [262, 363] width 0 height 0
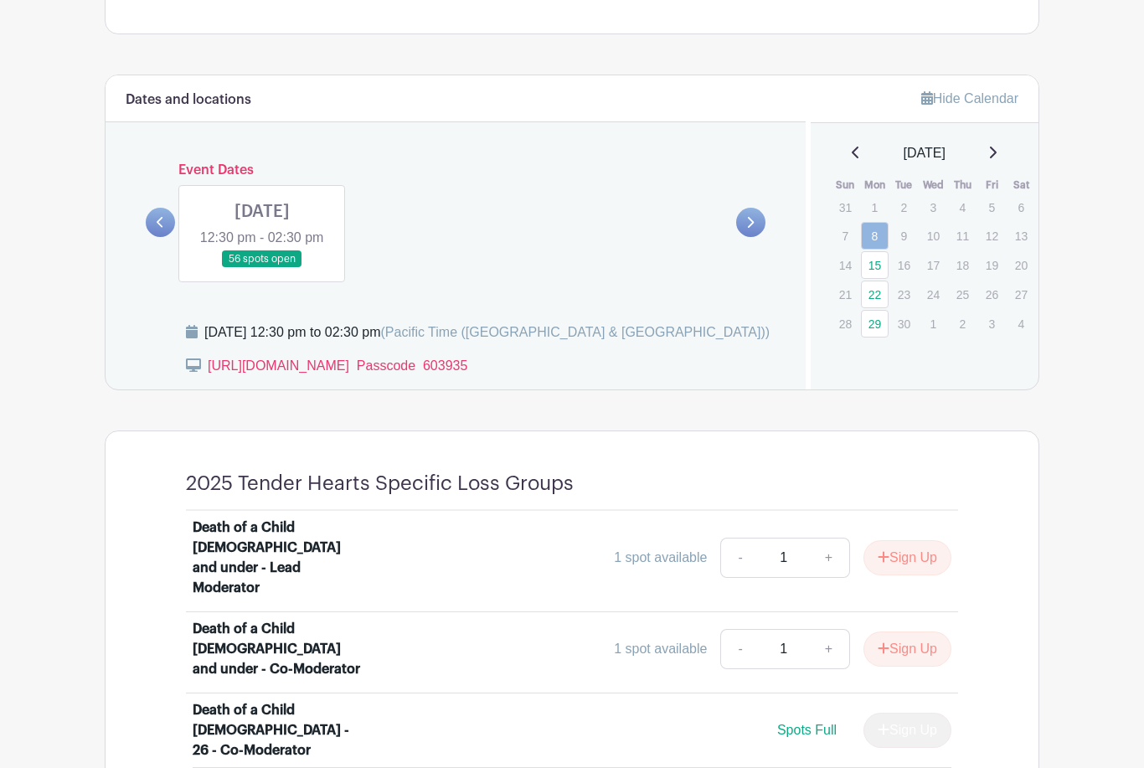
scroll to position [785, 0]
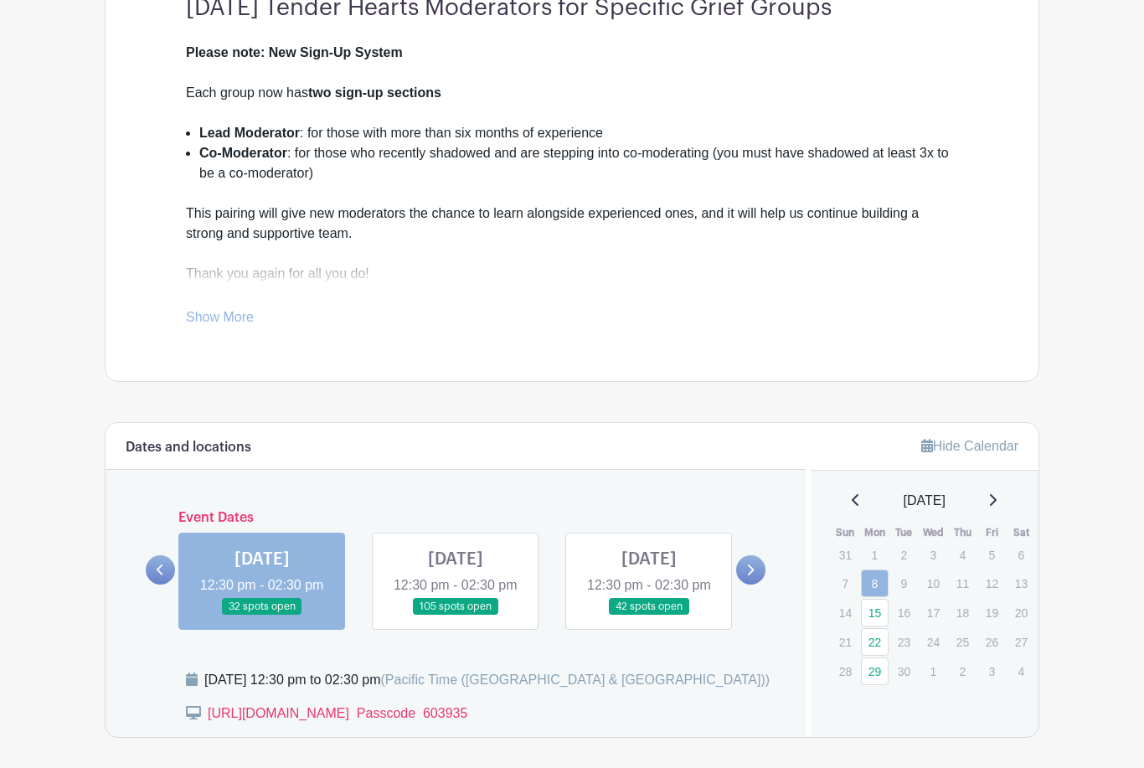
scroll to position [503, 0]
click at [755, 585] on link at bounding box center [750, 569] width 29 height 29
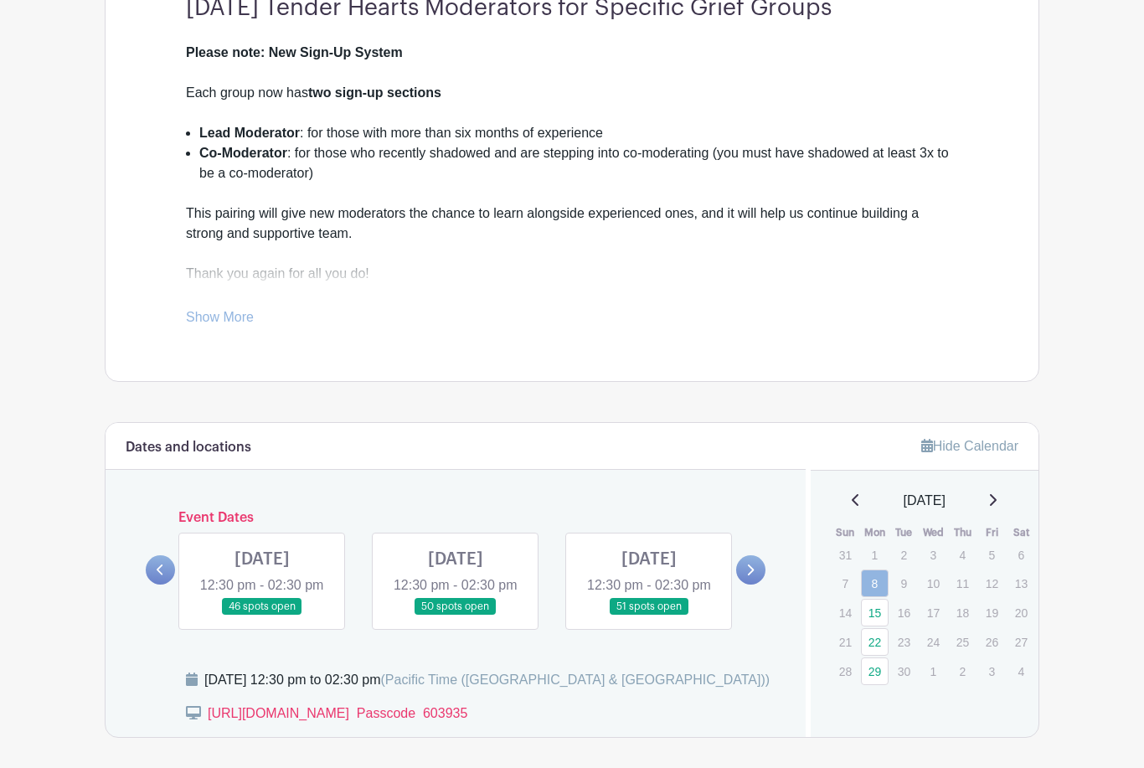
click at [762, 575] on link at bounding box center [750, 569] width 29 height 29
click at [781, 581] on div "Dates and locations Event Dates MON May 01, 2023 12:30 pm - 02:30 pm 305 spots …" at bounding box center [456, 580] width 700 height 314
click at [744, 580] on link at bounding box center [750, 569] width 29 height 29
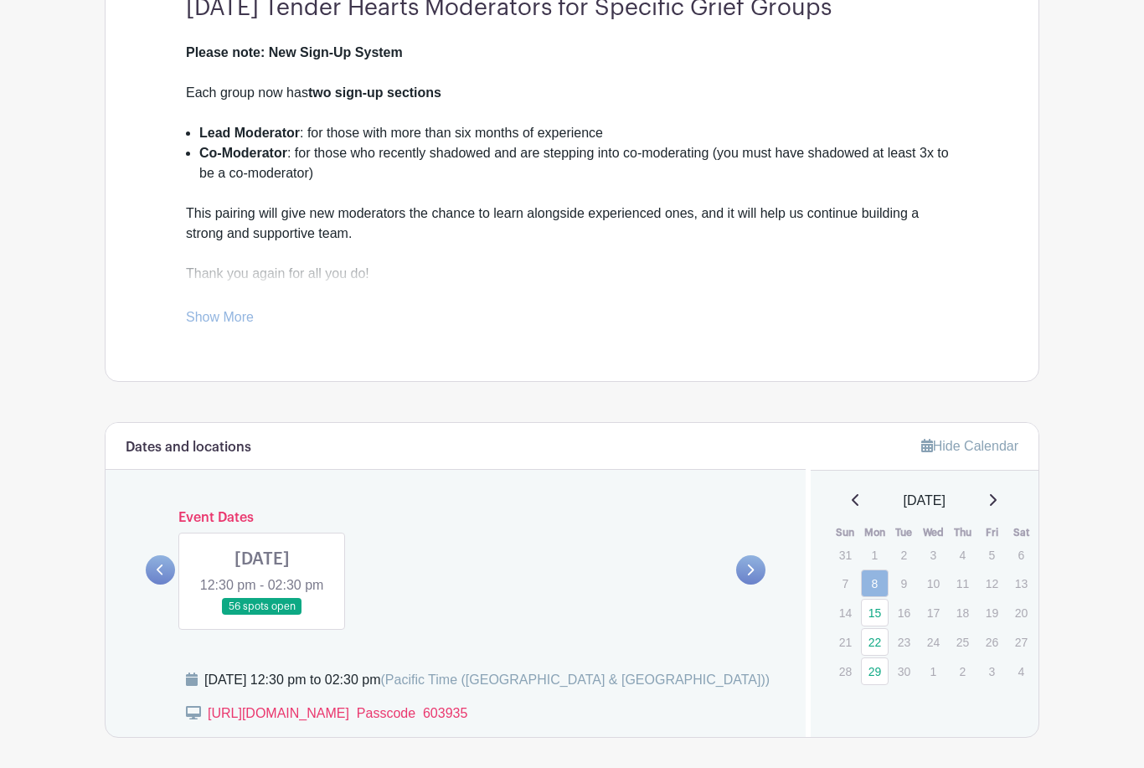
click at [262, 616] on link at bounding box center [262, 616] width 0 height 0
click at [997, 501] on icon at bounding box center [992, 499] width 8 height 13
click at [1014, 496] on div "[DATE]" at bounding box center [925, 501] width 188 height 20
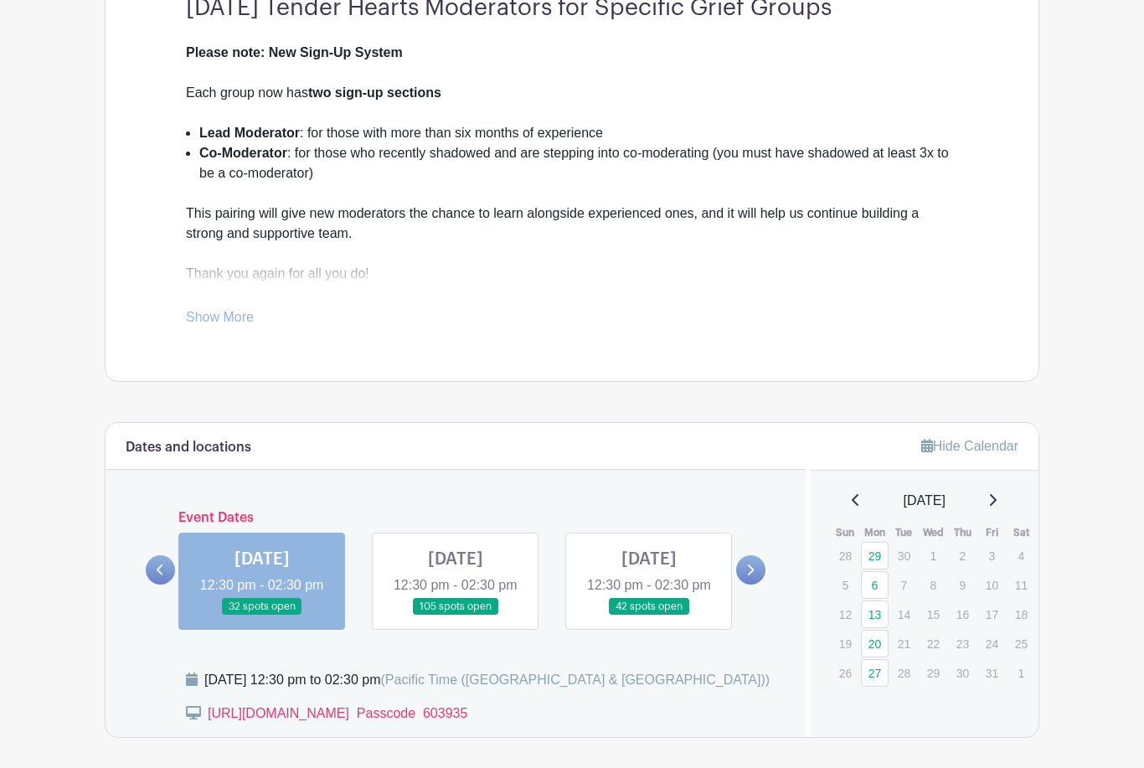
click at [649, 616] on link at bounding box center [649, 616] width 0 height 0
click at [997, 501] on icon at bounding box center [992, 499] width 8 height 13
click at [997, 506] on icon at bounding box center [992, 499] width 8 height 13
click at [755, 585] on link at bounding box center [750, 569] width 29 height 29
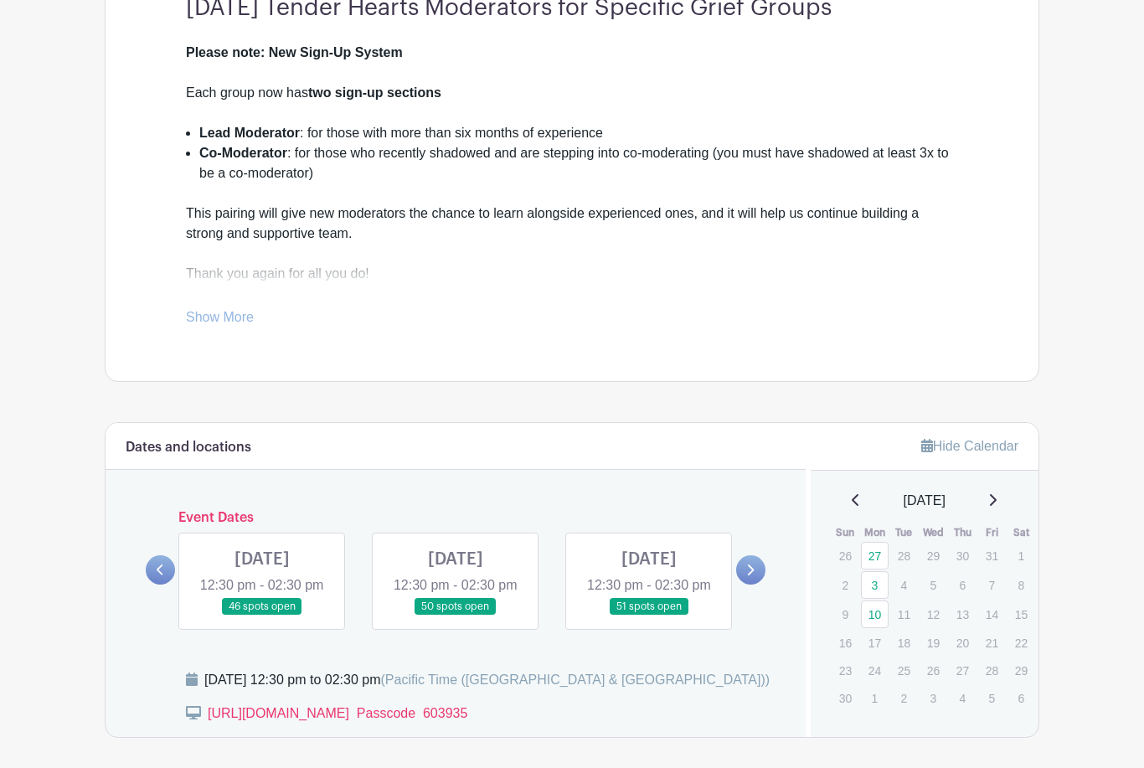
click at [649, 616] on link at bounding box center [649, 616] width 0 height 0
click at [874, 608] on link "10" at bounding box center [875, 614] width 28 height 28
click at [879, 614] on link "10" at bounding box center [875, 614] width 28 height 28
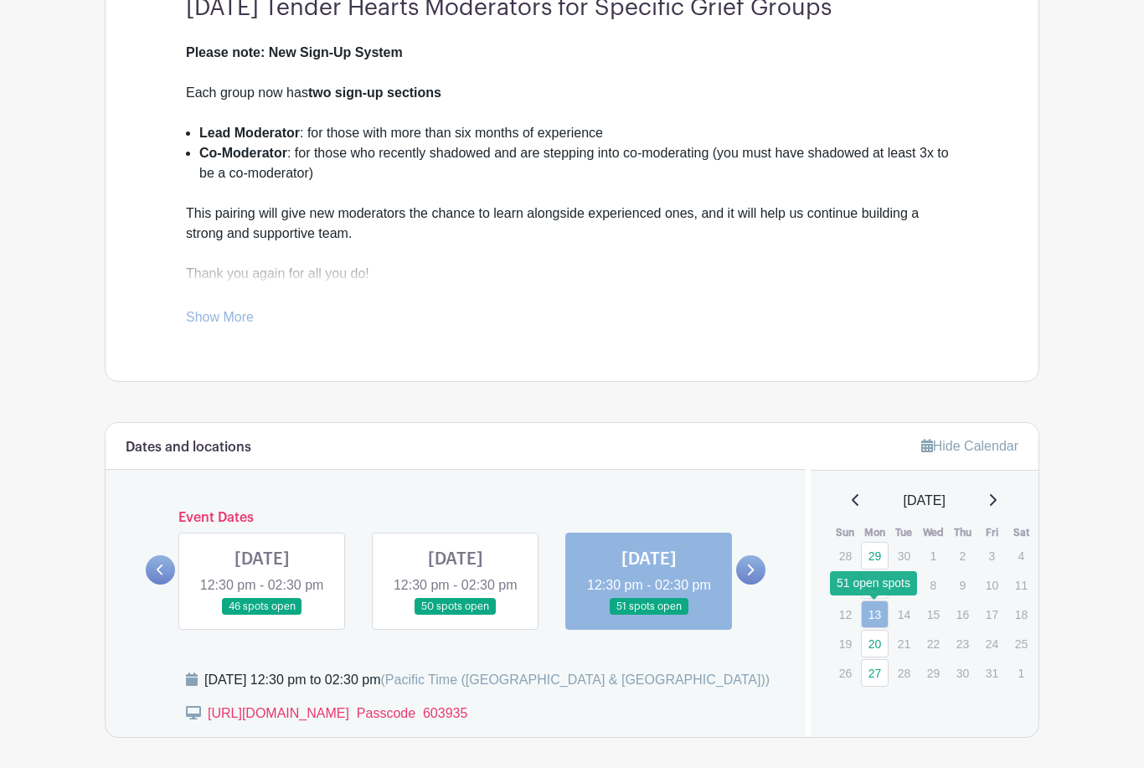
click at [885, 614] on link "13" at bounding box center [875, 614] width 28 height 28
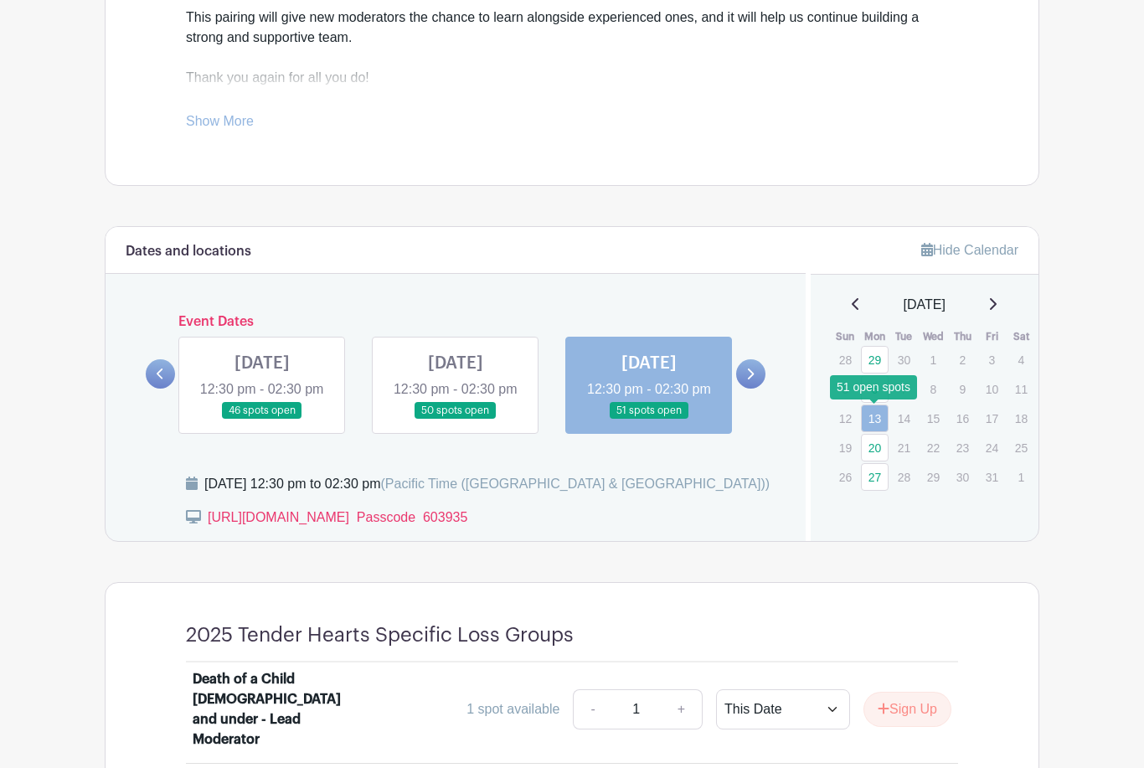
scroll to position [700, 0]
click at [751, 372] on link at bounding box center [750, 372] width 29 height 29
click at [761, 388] on link at bounding box center [750, 372] width 29 height 29
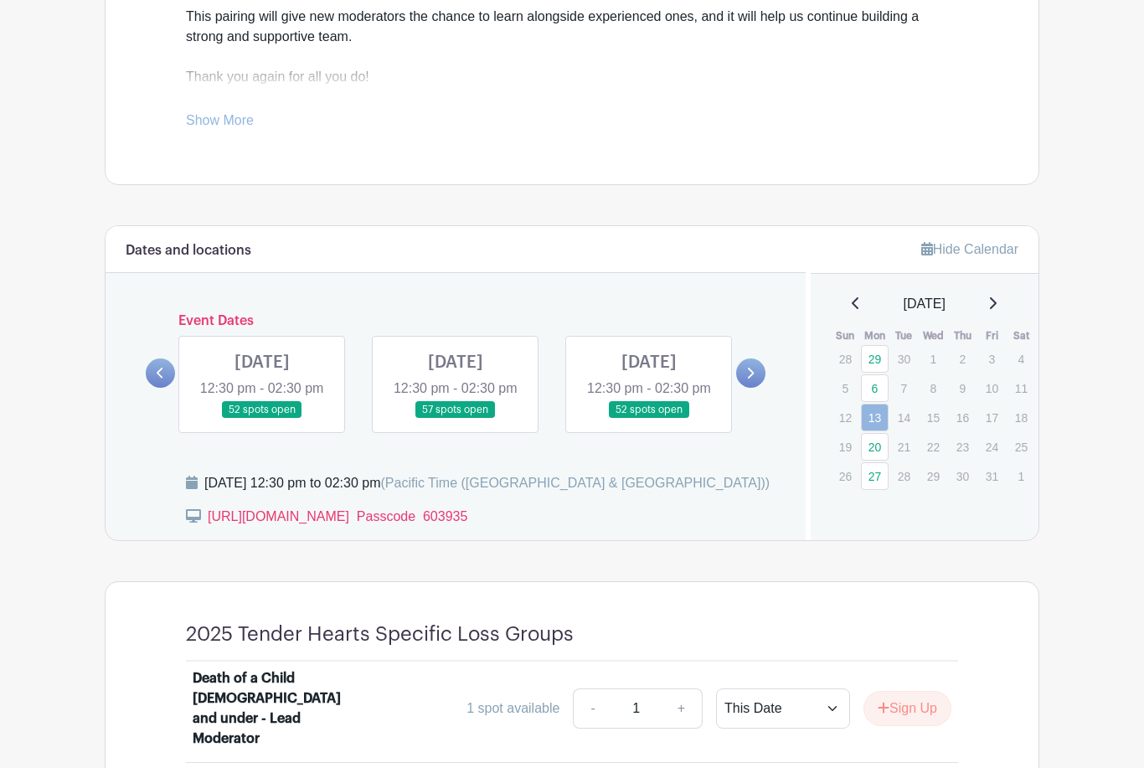
click at [760, 388] on link at bounding box center [750, 372] width 29 height 29
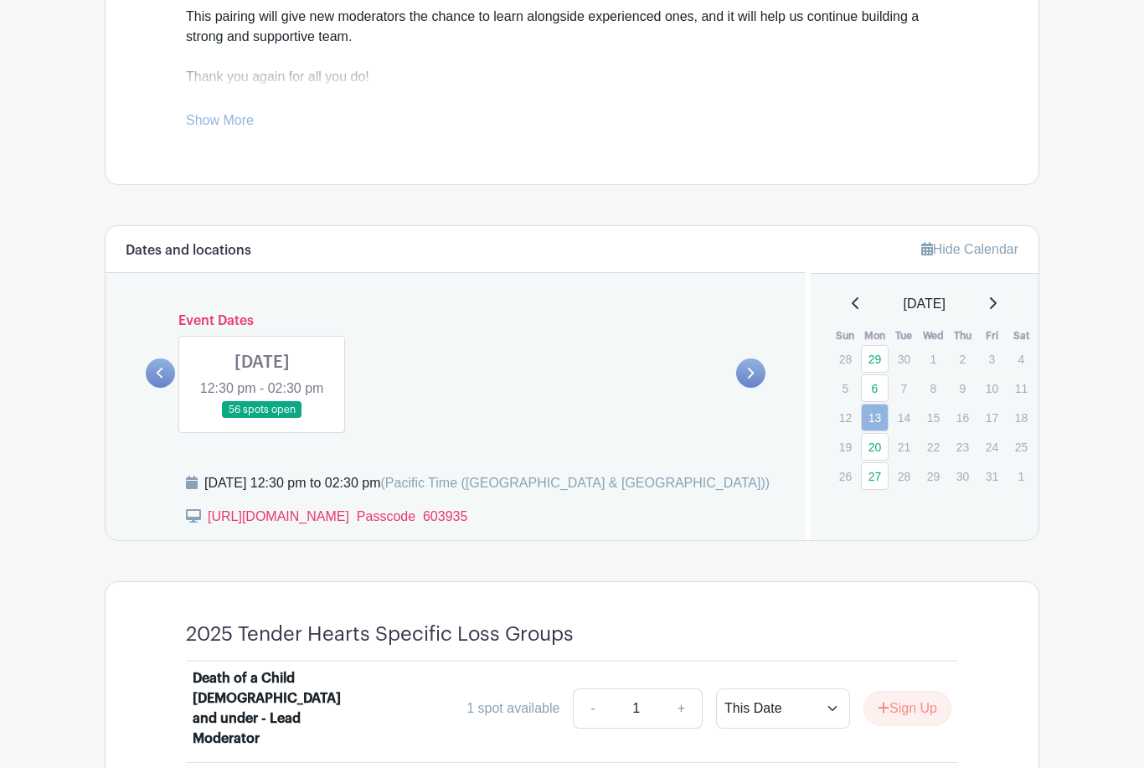
click at [262, 419] on link at bounding box center [262, 419] width 0 height 0
click at [997, 305] on icon at bounding box center [992, 302] width 8 height 13
click at [997, 300] on icon at bounding box center [992, 302] width 8 height 13
click at [997, 301] on icon at bounding box center [992, 302] width 8 height 13
click at [997, 307] on icon at bounding box center [993, 303] width 7 height 12
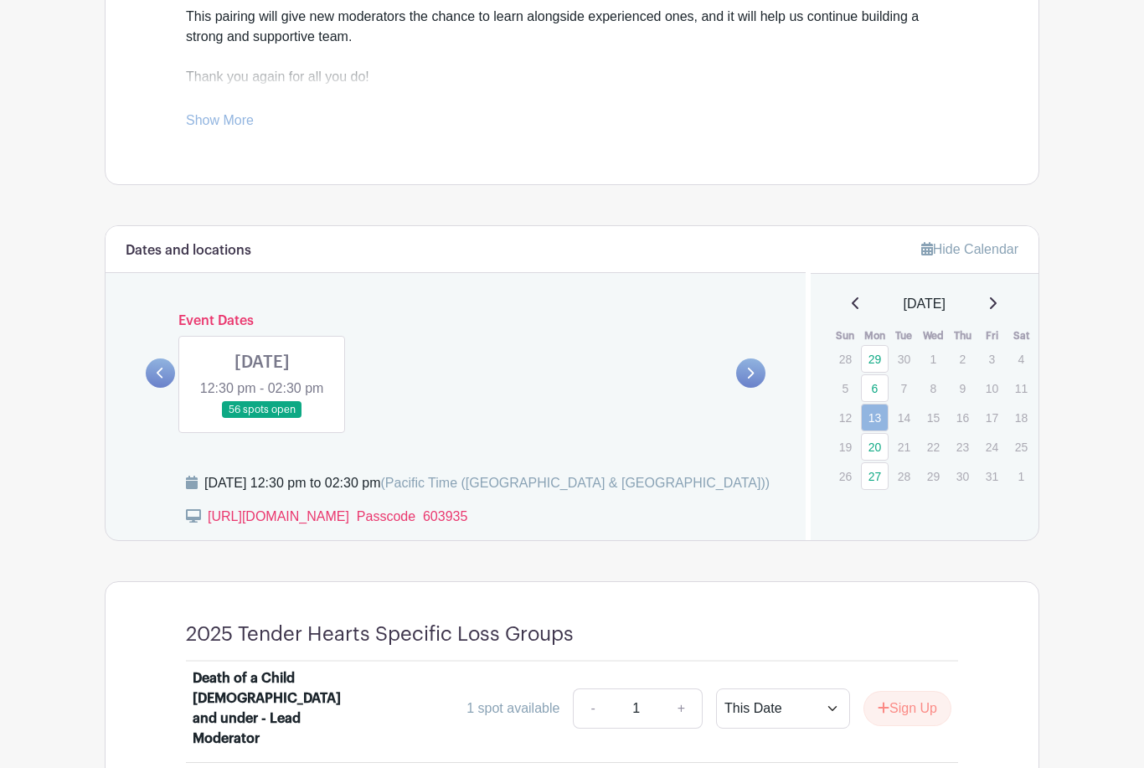
click at [997, 303] on icon at bounding box center [993, 303] width 7 height 12
click at [997, 299] on icon at bounding box center [992, 302] width 8 height 13
click at [995, 312] on link at bounding box center [992, 304] width 8 height 20
click at [262, 419] on link at bounding box center [262, 419] width 0 height 0
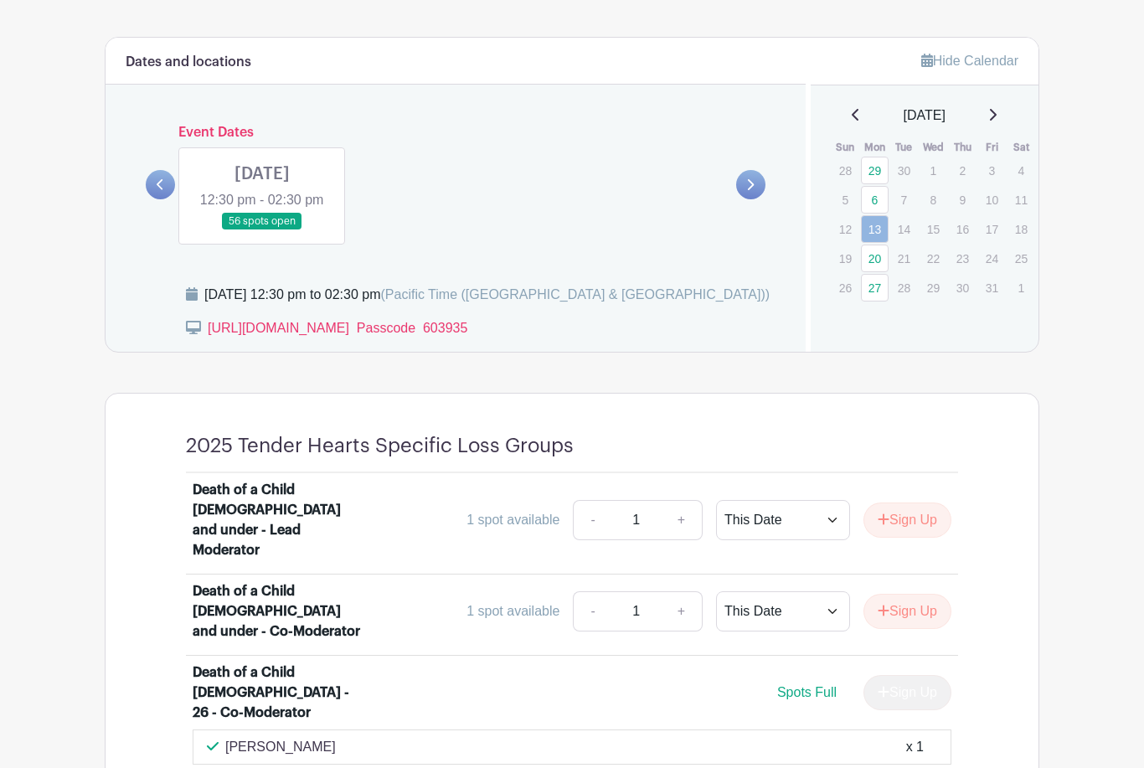
scroll to position [889, 0]
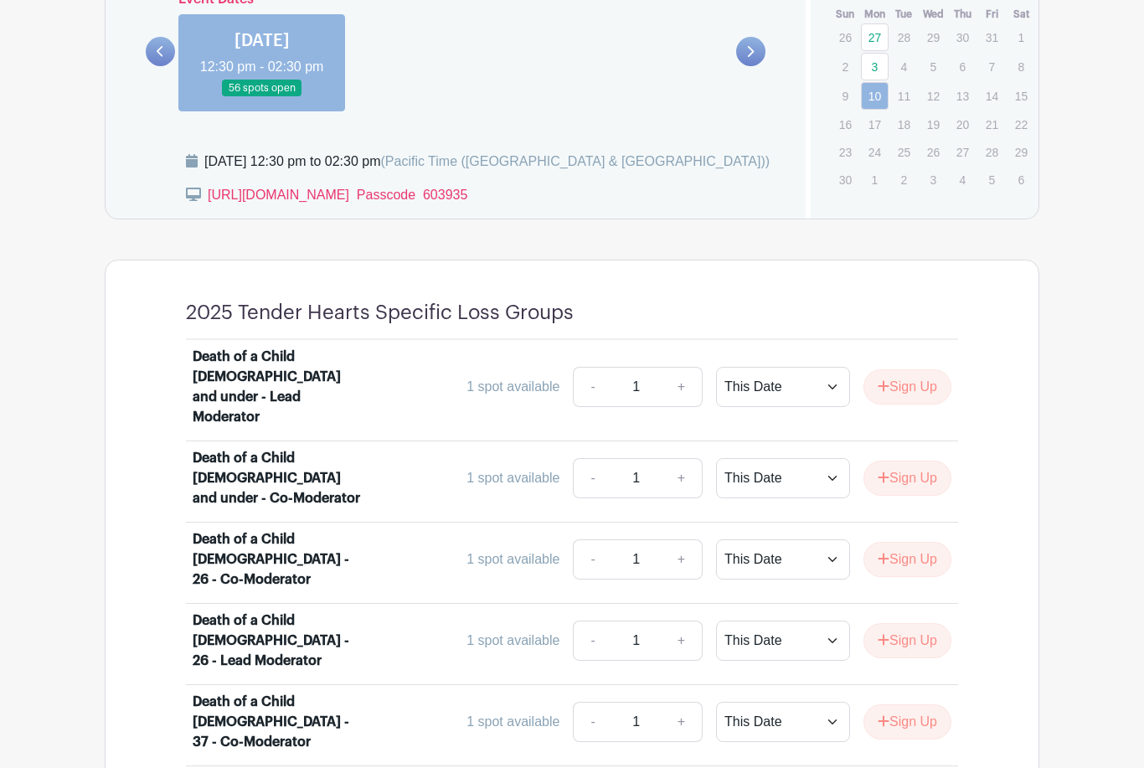
scroll to position [1022, 0]
click at [917, 623] on button "Sign Up" at bounding box center [907, 640] width 88 height 35
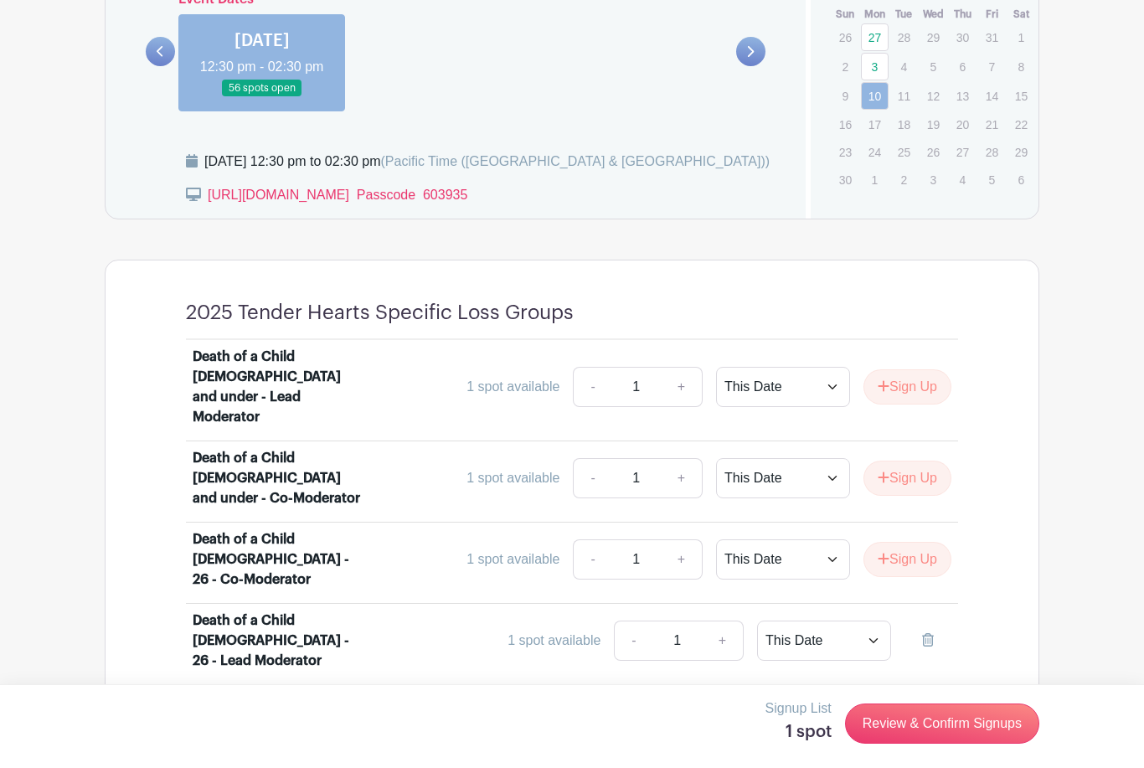
click at [955, 744] on link "Review & Confirm Signups" at bounding box center [942, 723] width 194 height 40
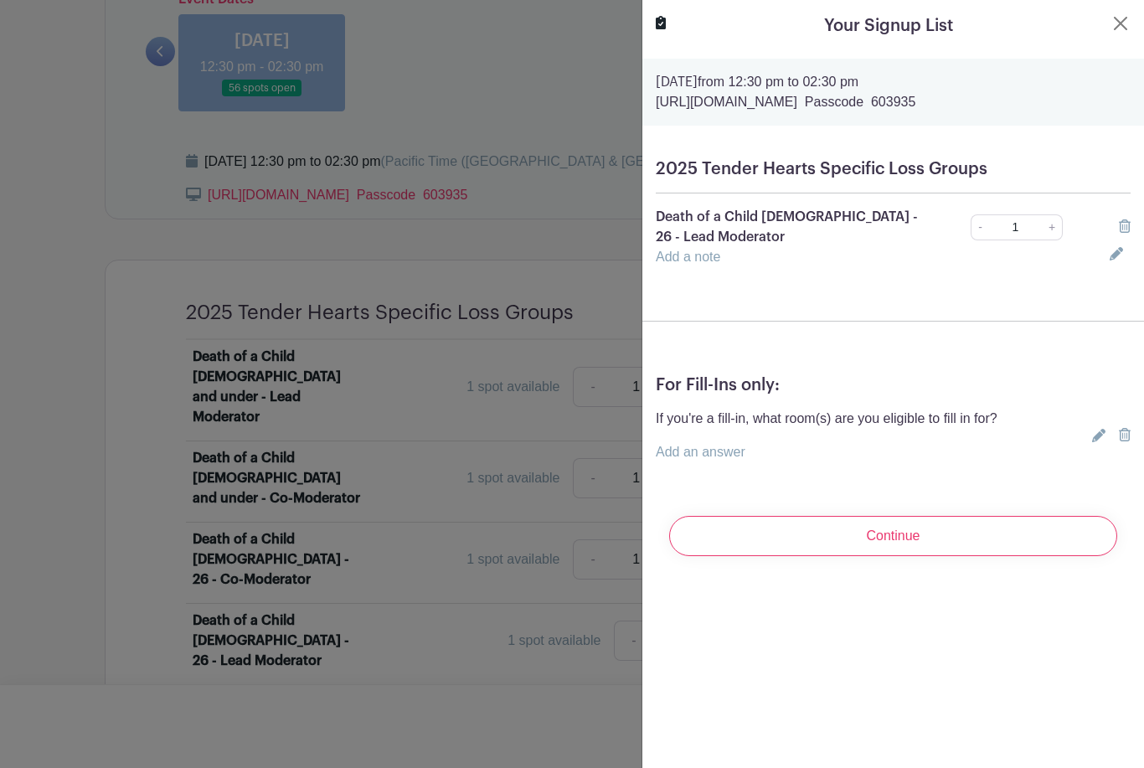
click at [946, 527] on input "Continue" at bounding box center [893, 536] width 448 height 40
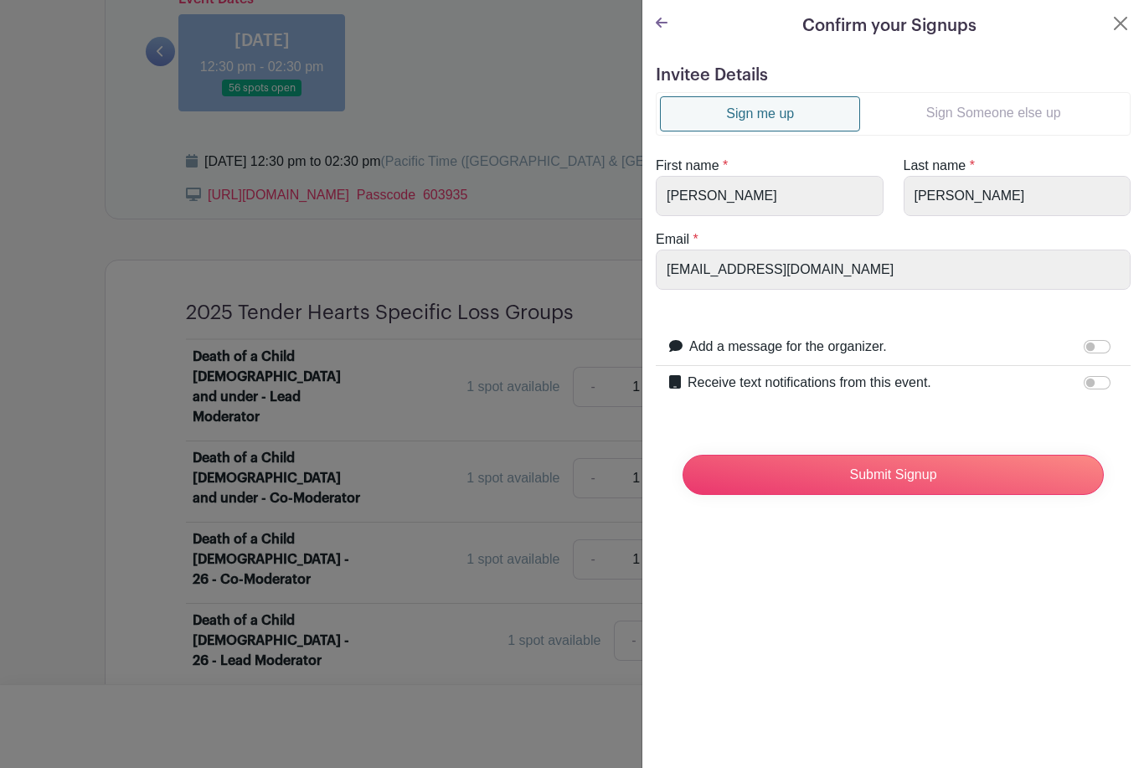
click at [941, 476] on input "Submit Signup" at bounding box center [893, 475] width 421 height 40
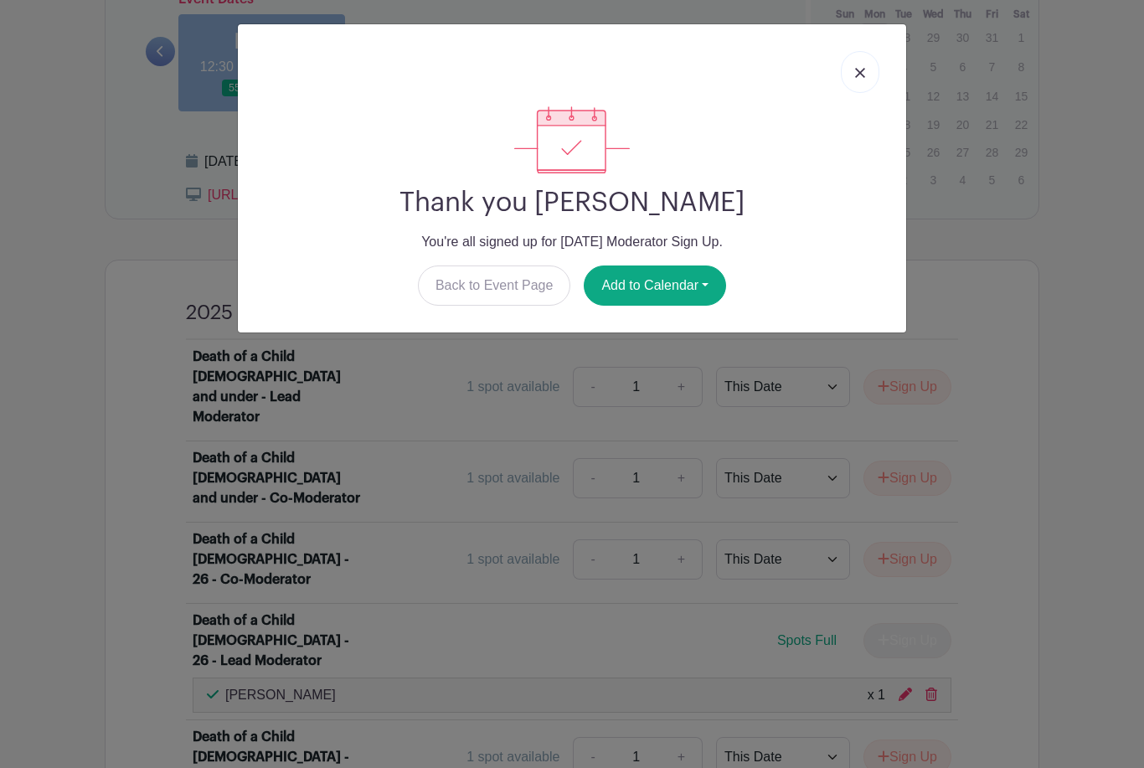
click at [873, 74] on link at bounding box center [860, 72] width 39 height 42
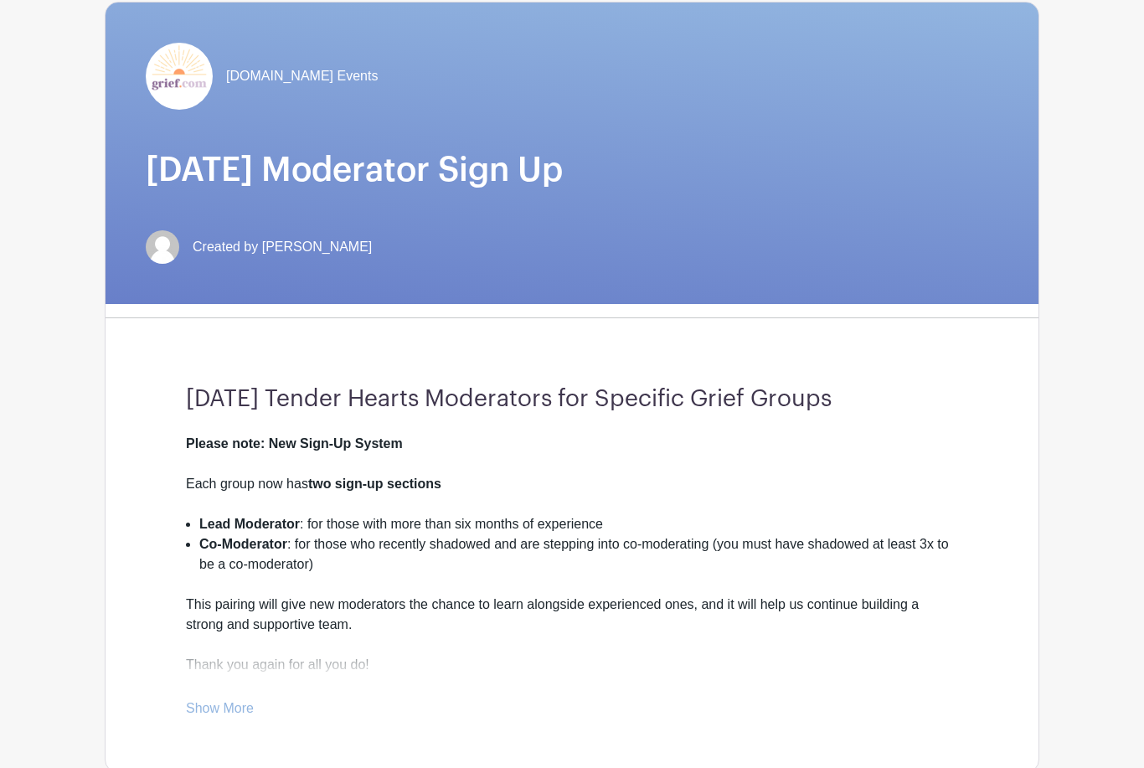
scroll to position [0, 0]
